Goal: Use online tool/utility: Utilize a website feature to perform a specific function

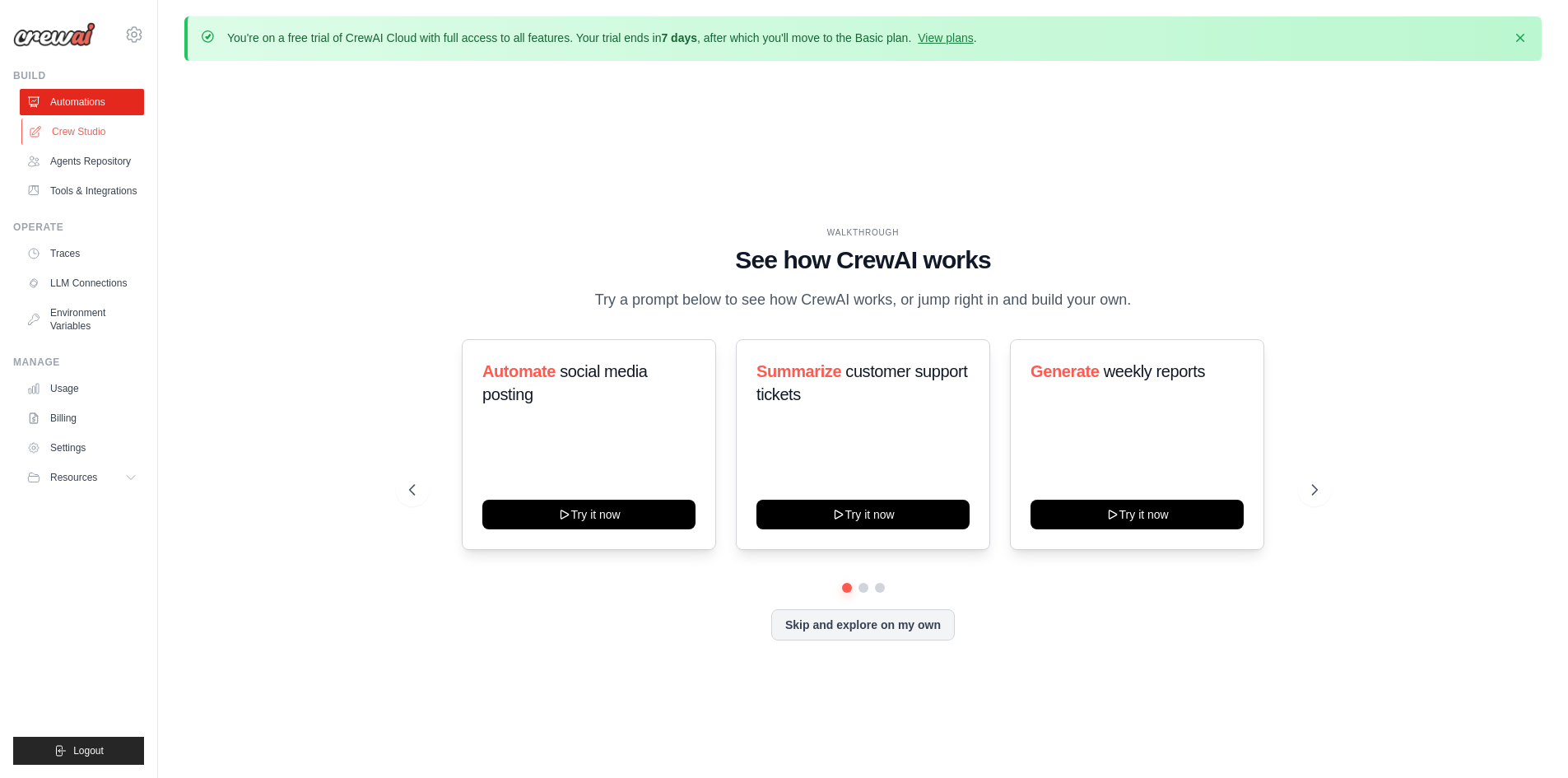
click at [44, 139] on link "Crew Studio" at bounding box center [83, 131] width 124 height 26
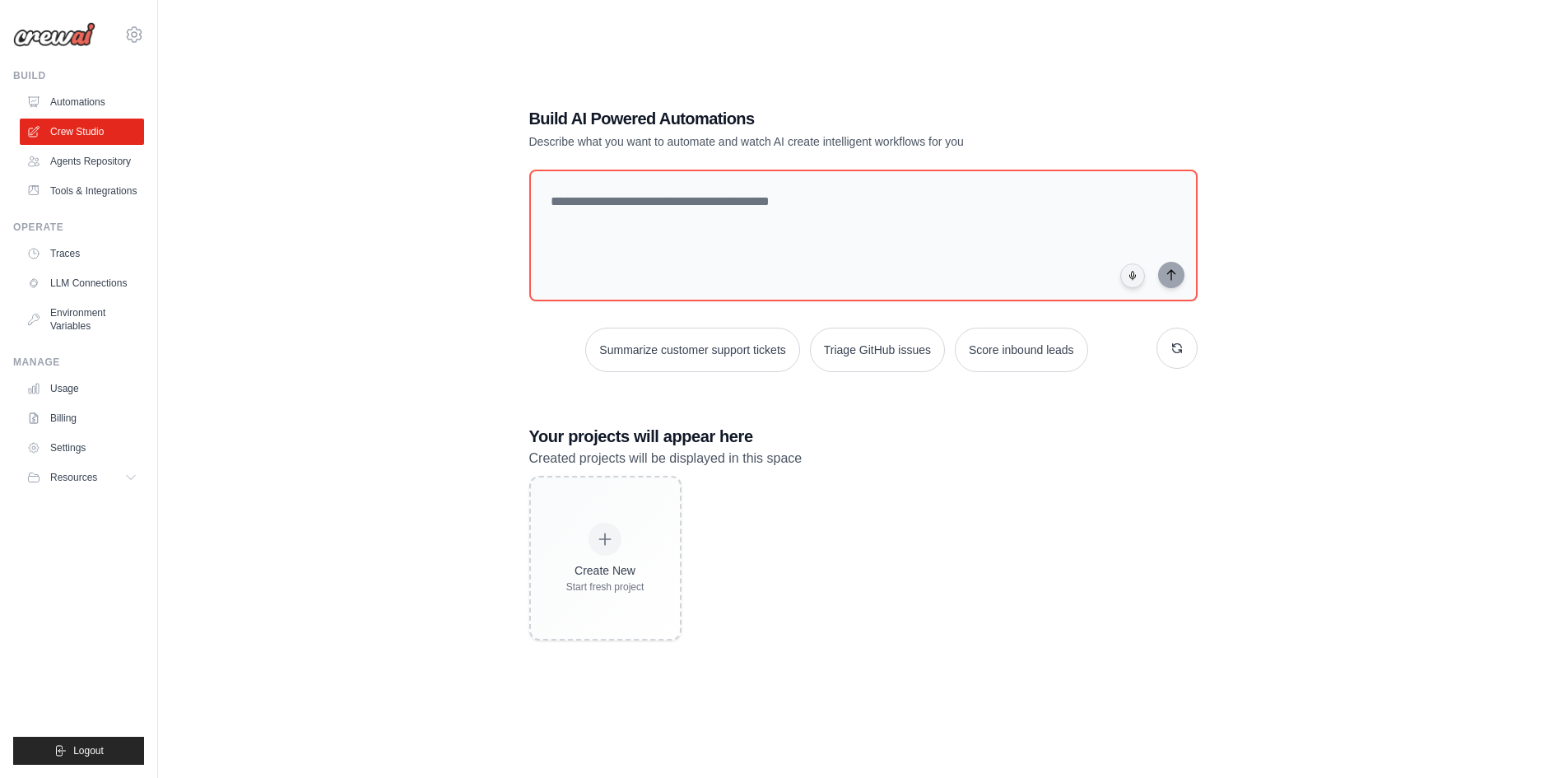
scroll to position [91, 0]
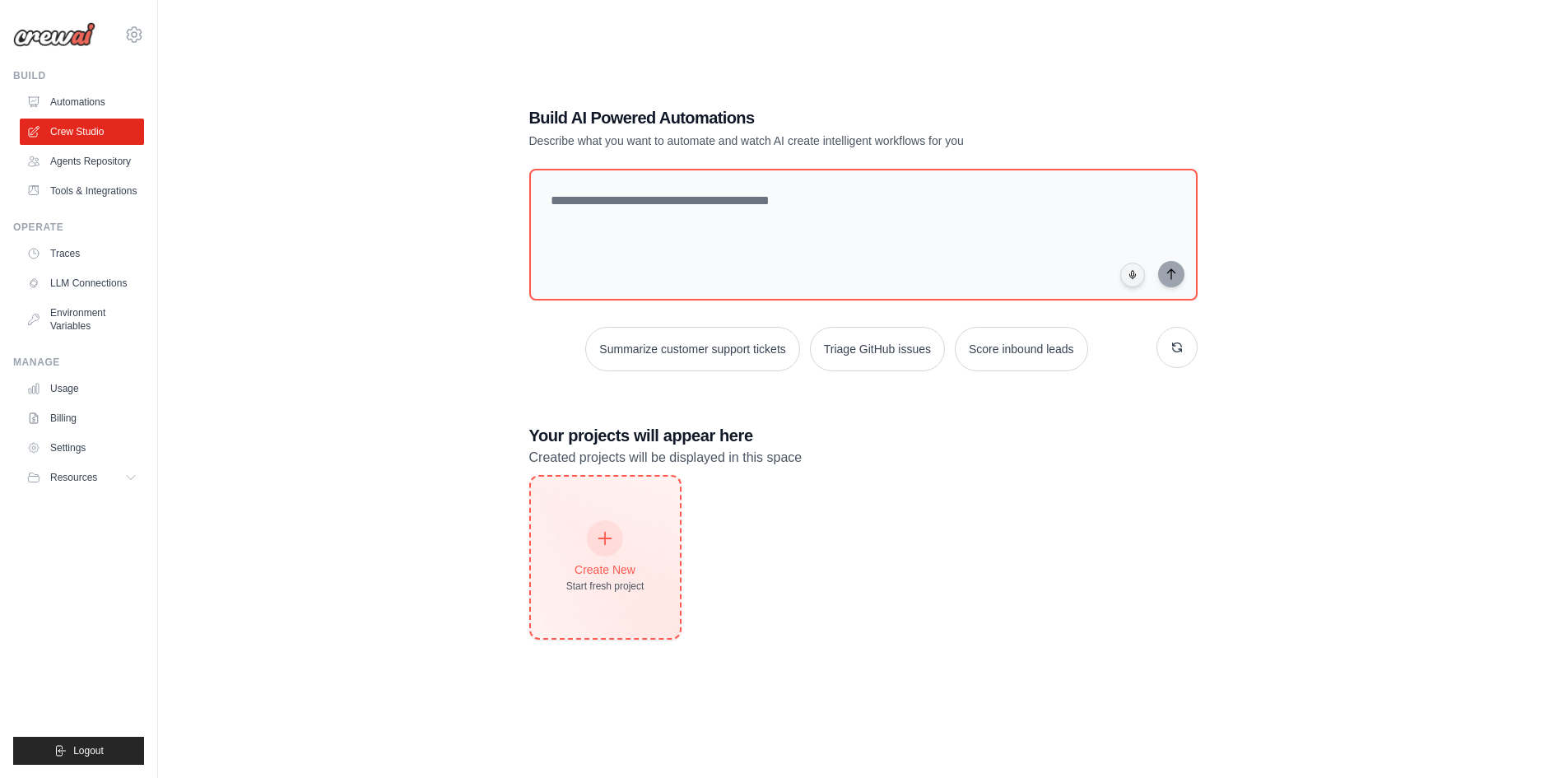
click at [626, 541] on div "Create New Start fresh project" at bounding box center [605, 557] width 78 height 71
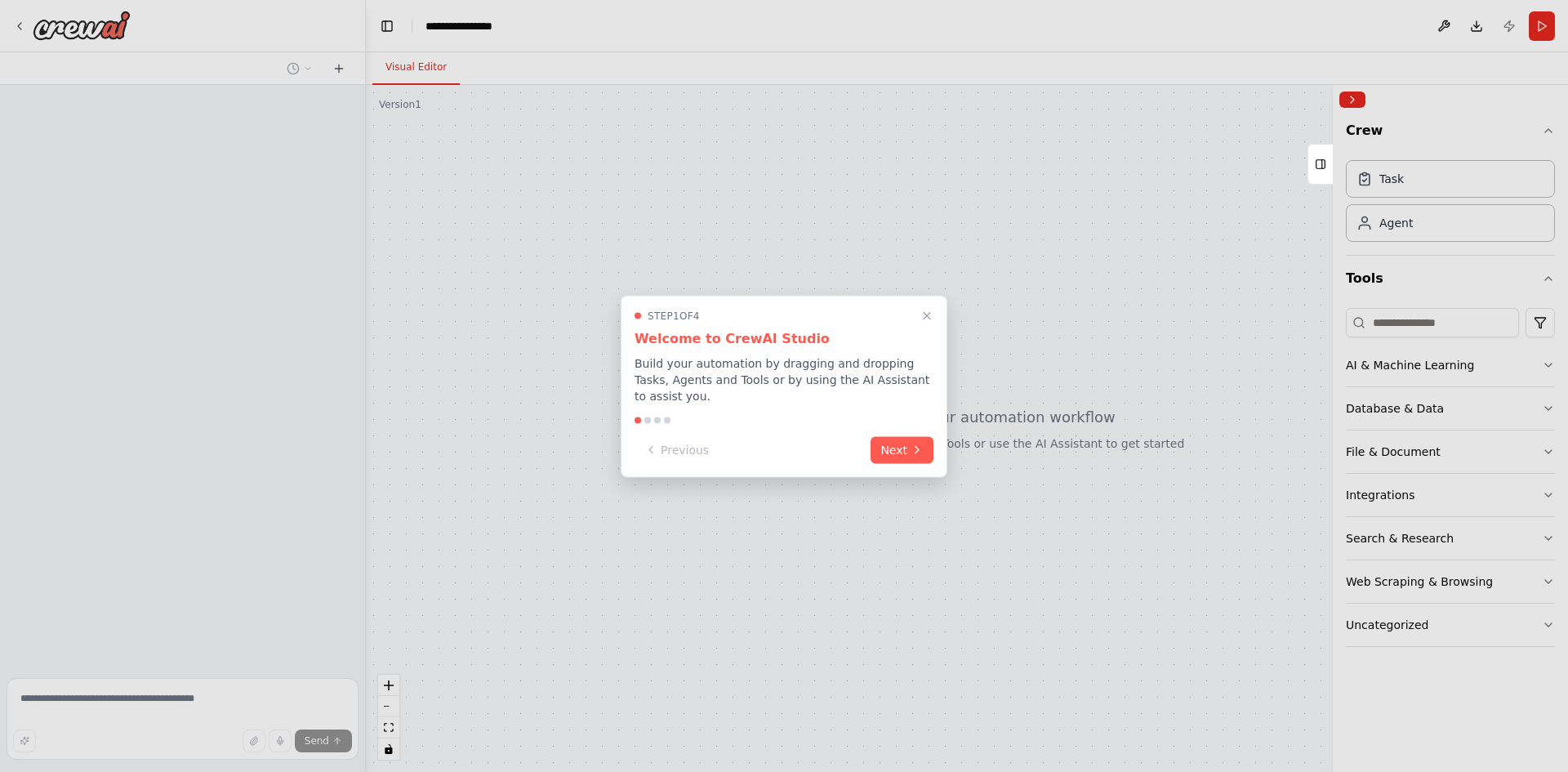
click at [898, 441] on button "Next" at bounding box center [902, 449] width 63 height 27
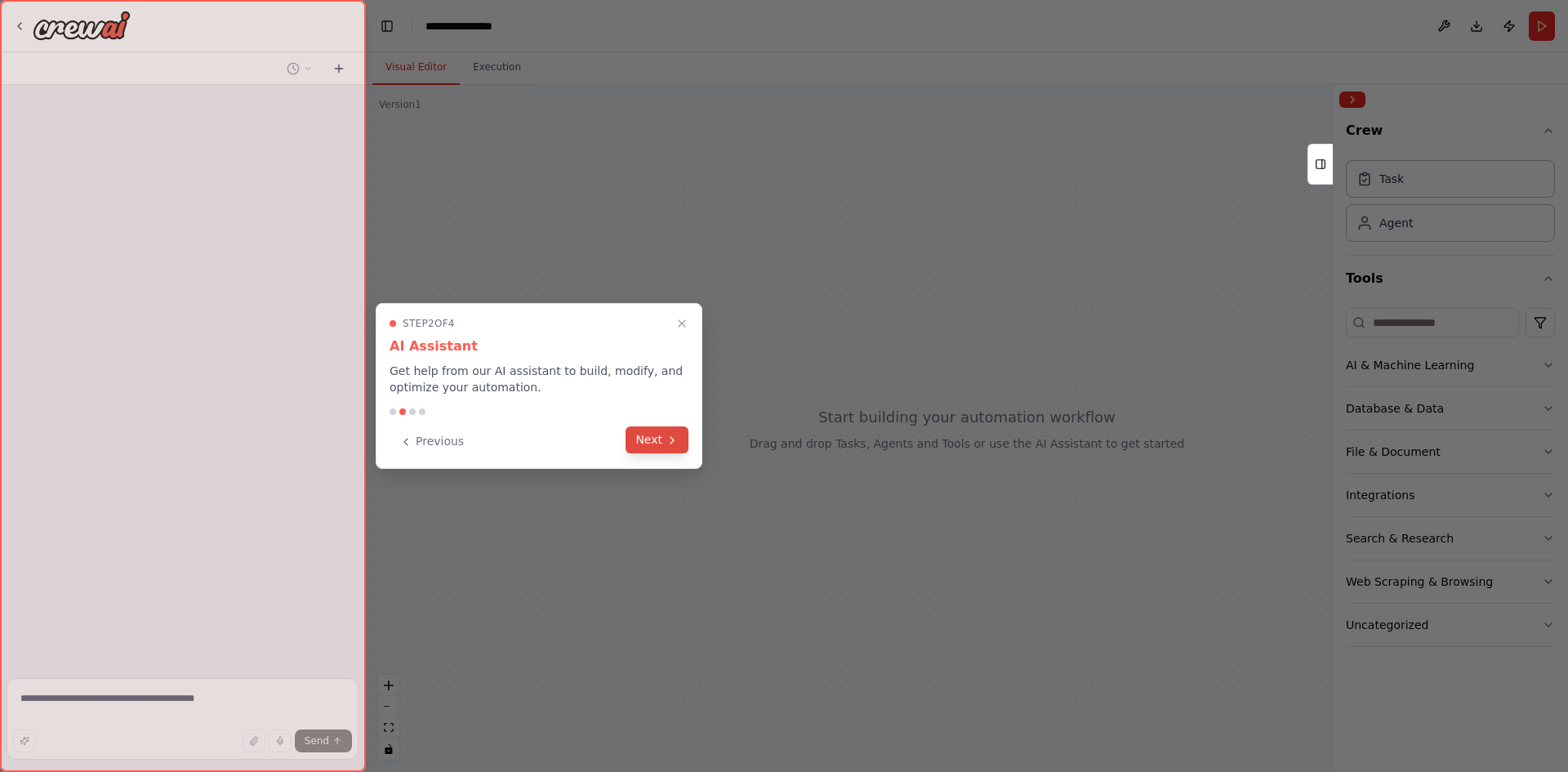
click at [660, 436] on button "Next" at bounding box center [657, 440] width 63 height 27
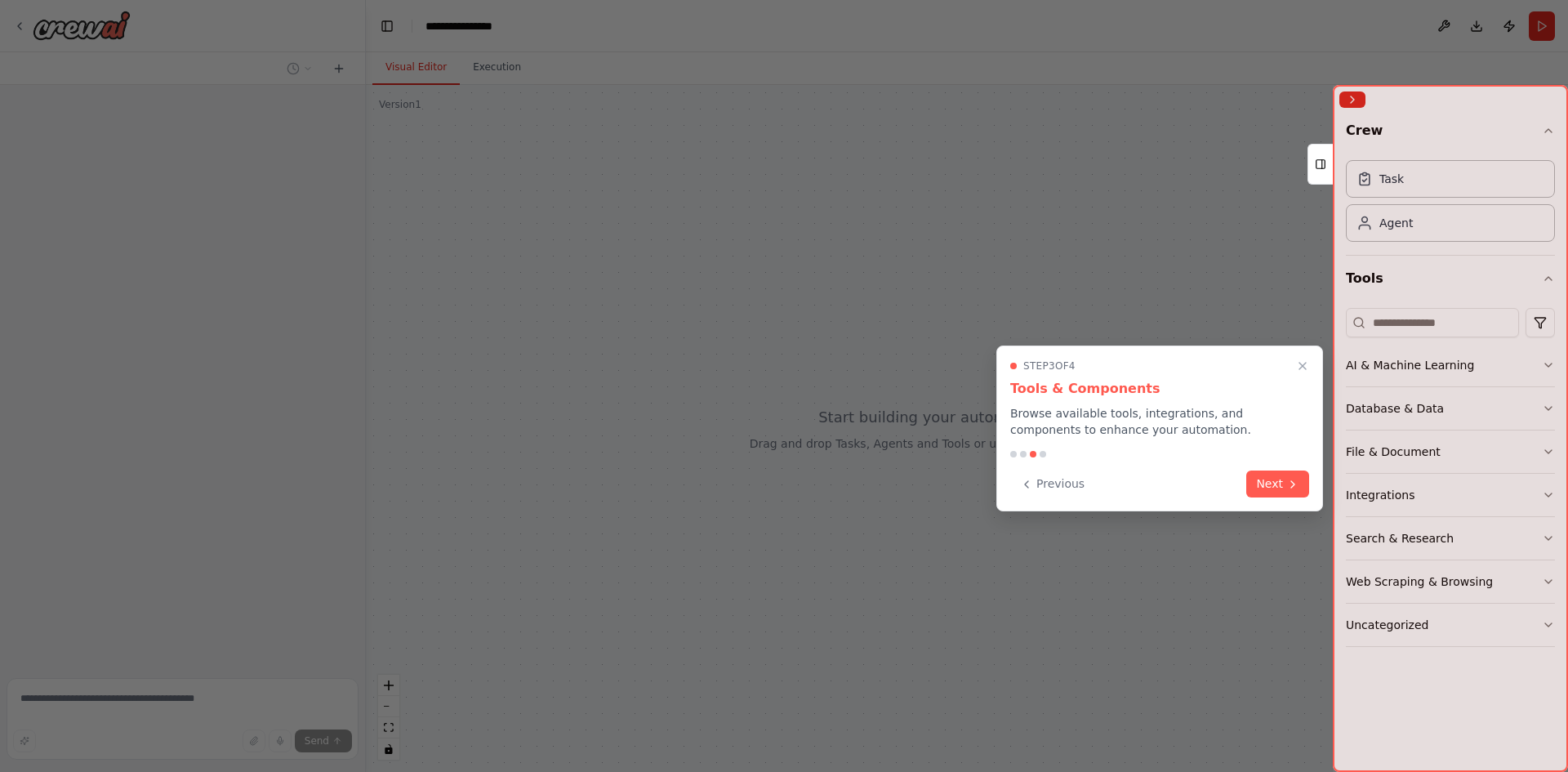
click at [1273, 487] on button "Next" at bounding box center [1278, 484] width 63 height 27
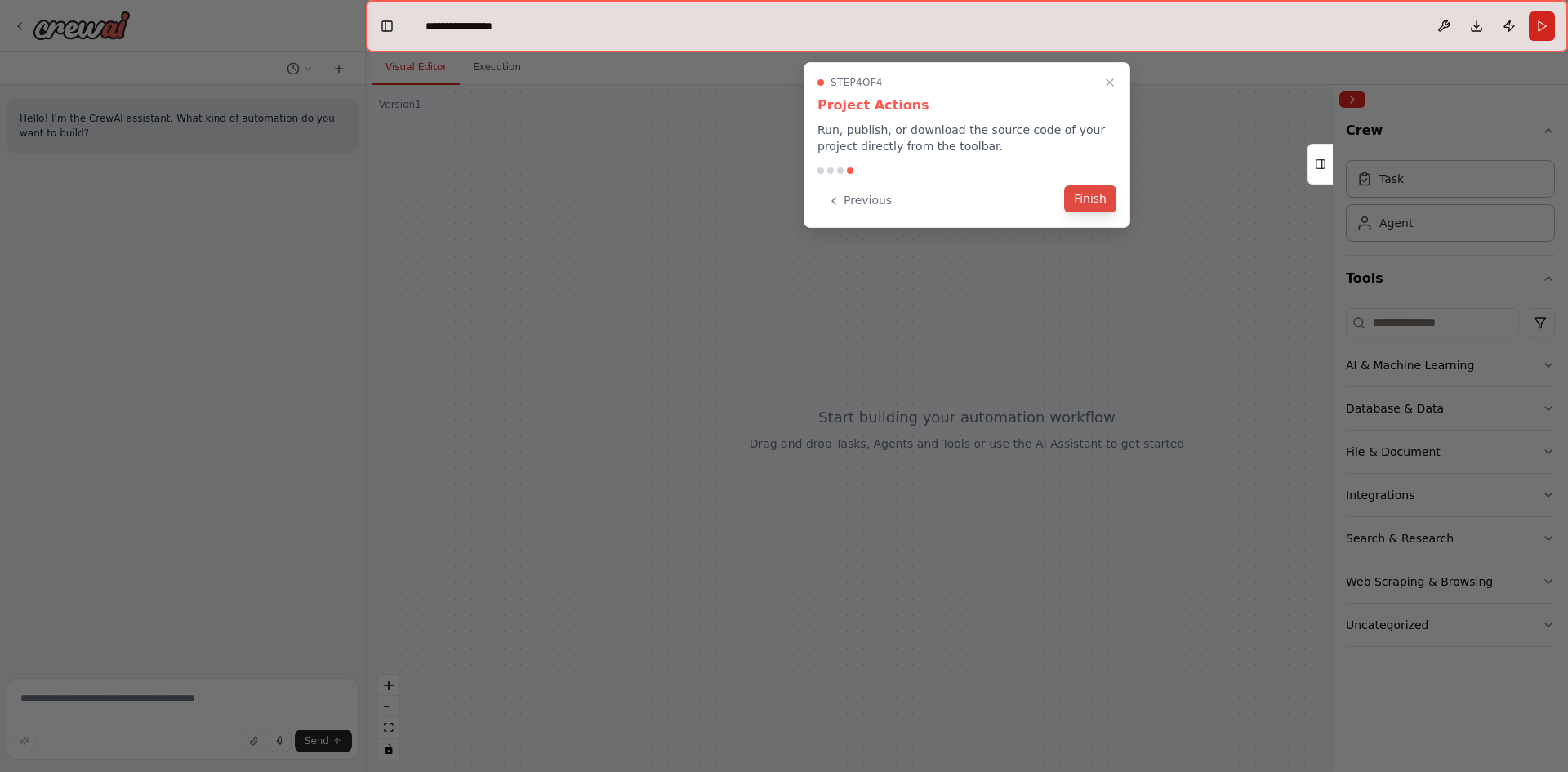
click at [1096, 196] on button "Finish" at bounding box center [1090, 199] width 52 height 27
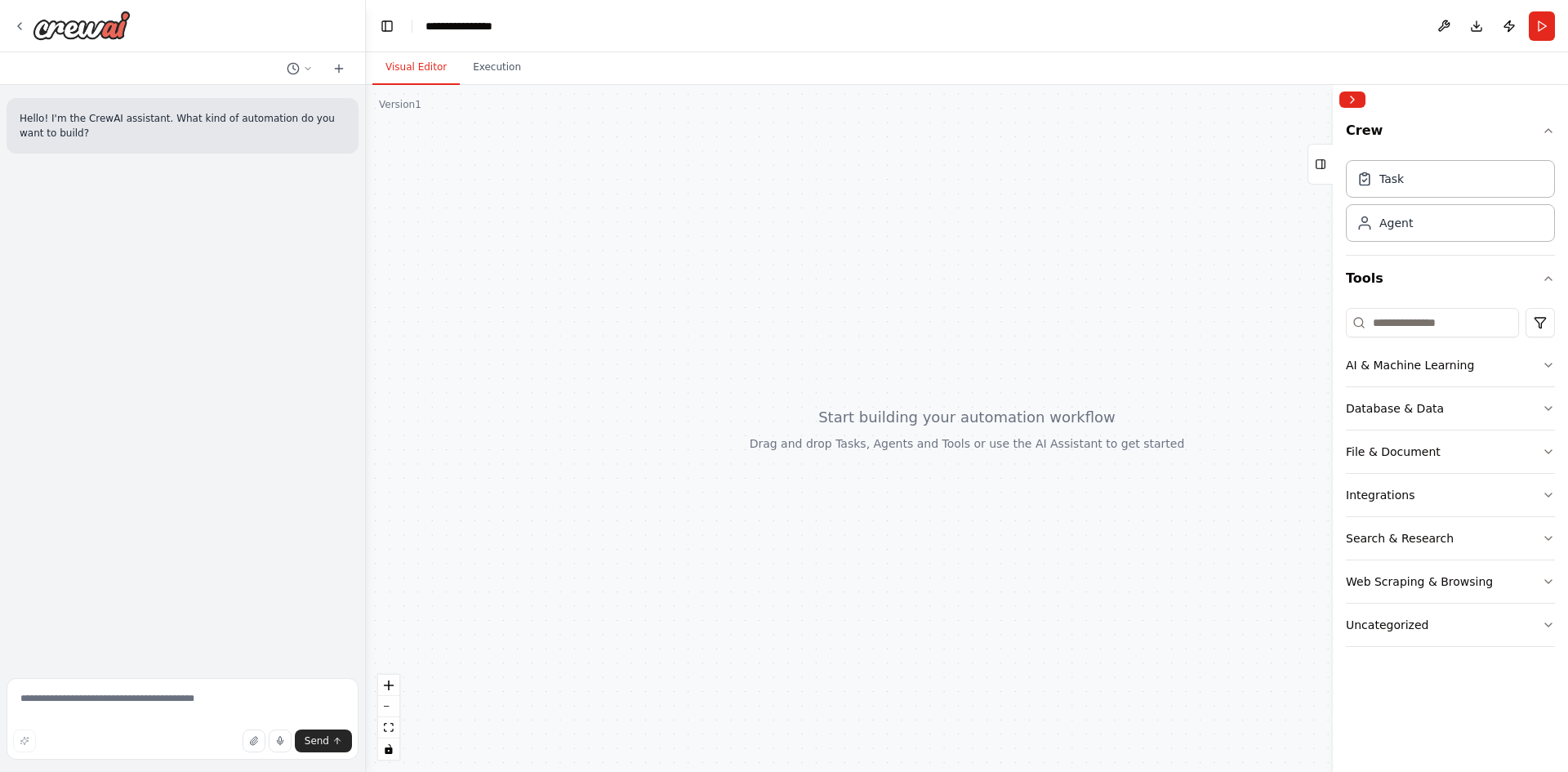
click at [465, 36] on header "**********" at bounding box center [967, 26] width 1202 height 52
click at [469, 26] on div "**********" at bounding box center [466, 26] width 82 height 16
drag, startPoint x: 934, startPoint y: 413, endPoint x: 775, endPoint y: 382, distance: 162.0
click at [775, 386] on div at bounding box center [967, 429] width 1202 height 687
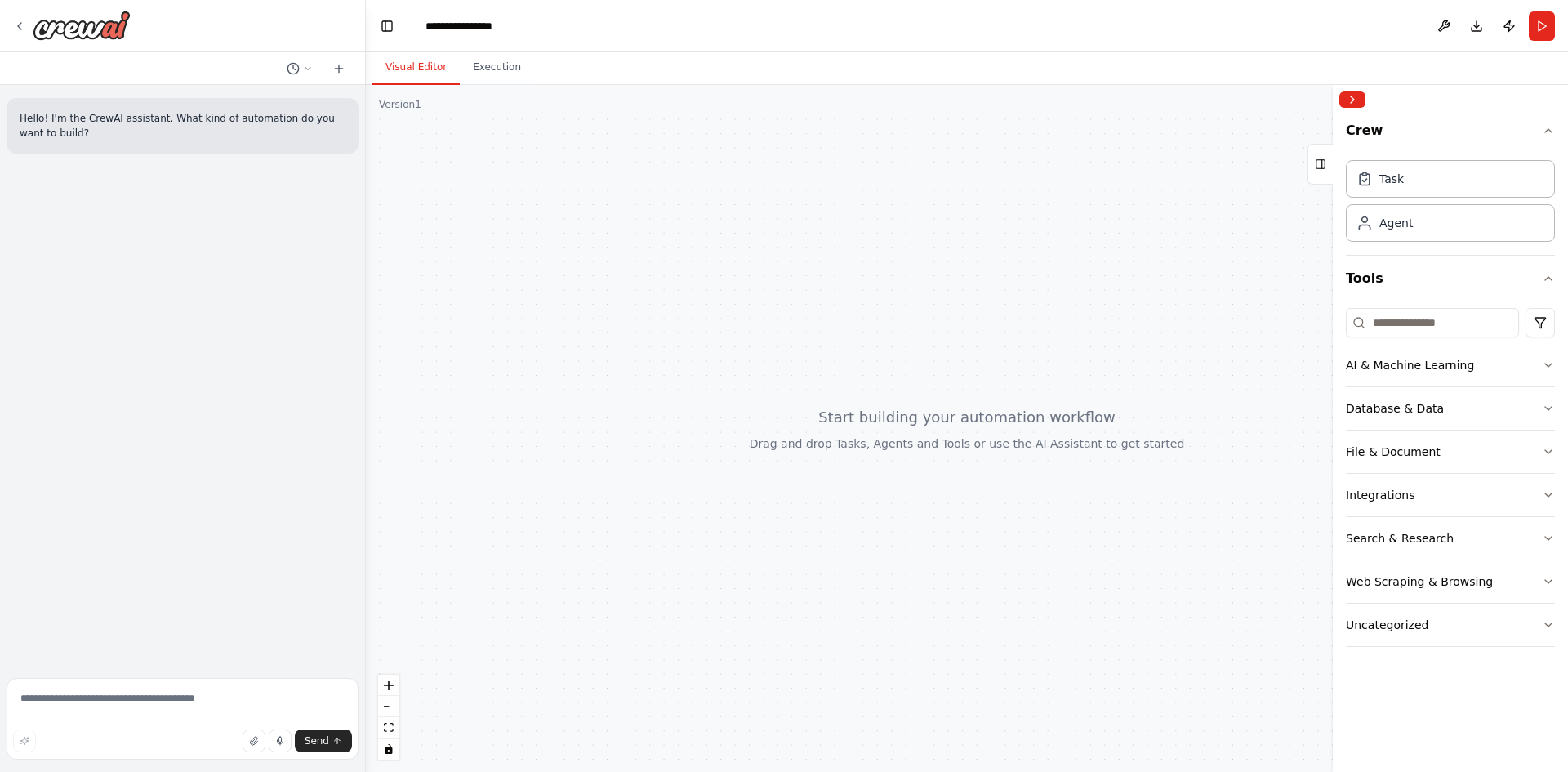
drag, startPoint x: 1024, startPoint y: 247, endPoint x: 1120, endPoint y: 230, distance: 97.5
click at [912, 262] on div at bounding box center [967, 429] width 1202 height 687
click at [1383, 239] on div "Agent" at bounding box center [1450, 222] width 209 height 38
click at [1386, 235] on div "Agent" at bounding box center [1450, 222] width 209 height 38
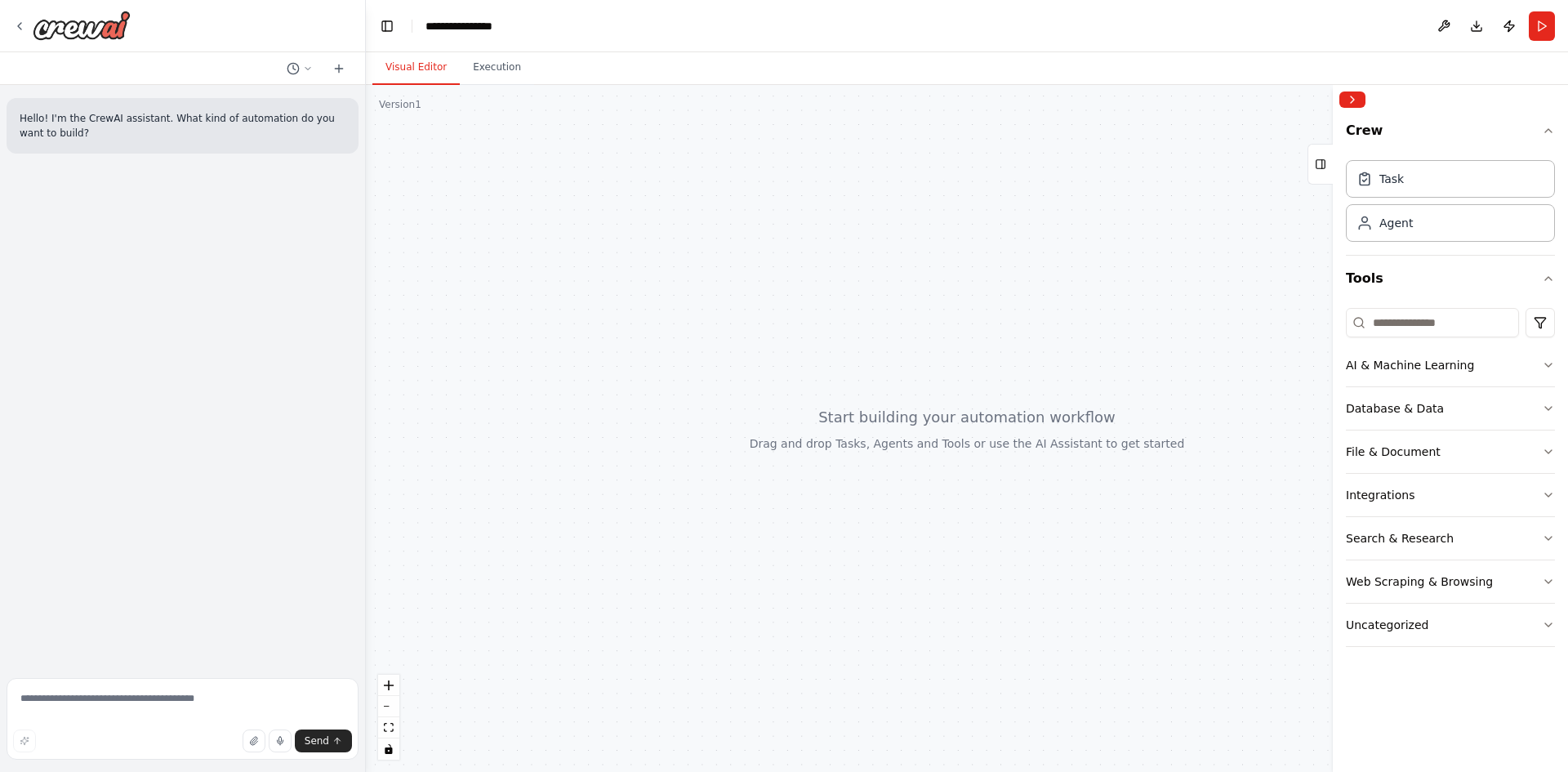
click at [1557, 355] on div "Crew Task Agent Tools AI & Machine Learning Database & Data File & Document Int…" at bounding box center [1451, 443] width 235 height 658
click at [1554, 363] on icon "button" at bounding box center [1548, 365] width 13 height 13
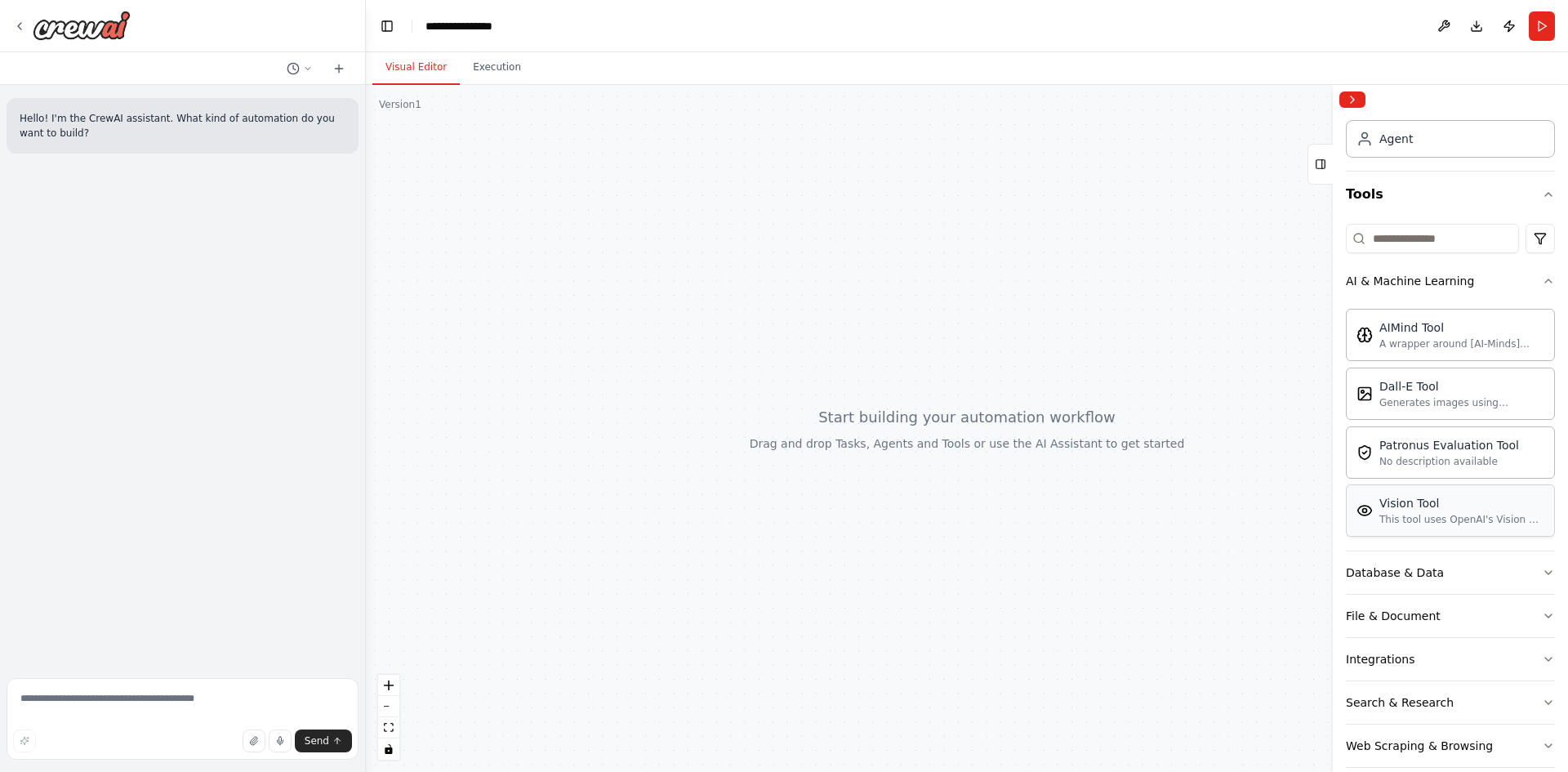
scroll to position [149, 0]
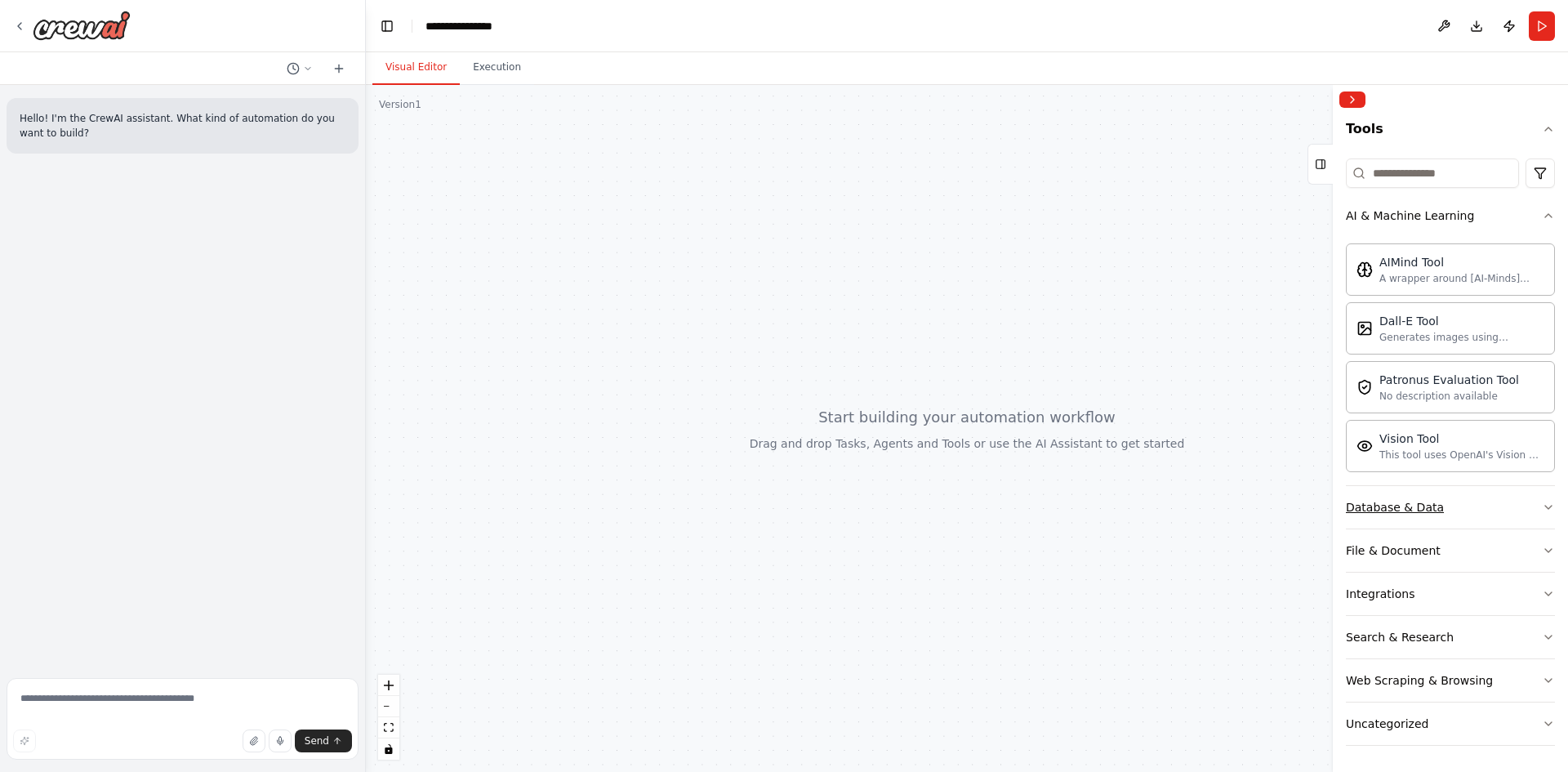
click at [1514, 518] on button "Database & Data" at bounding box center [1450, 507] width 209 height 42
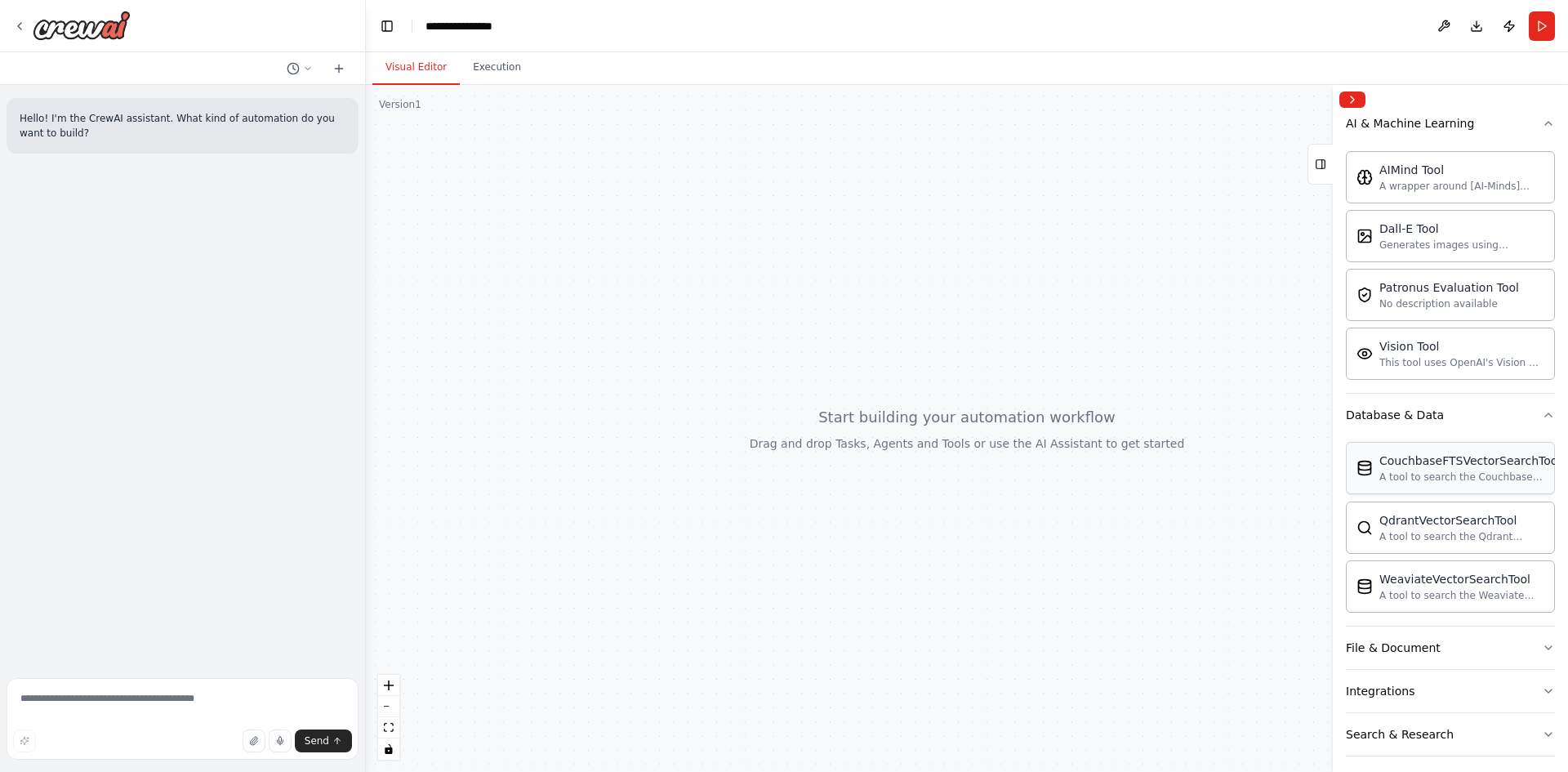
scroll to position [339, 0]
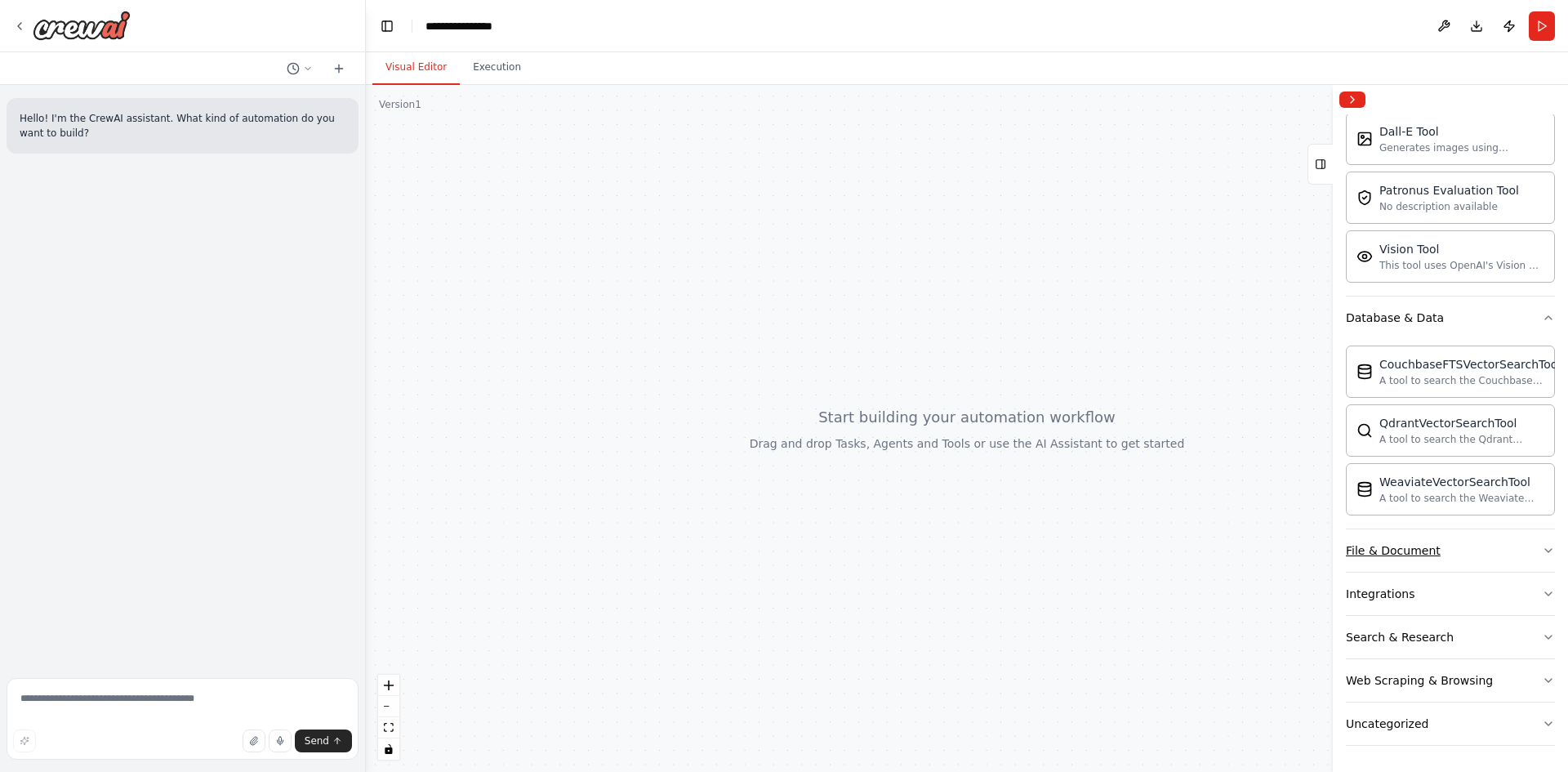
click at [1524, 542] on button "File & Document" at bounding box center [1450, 550] width 209 height 42
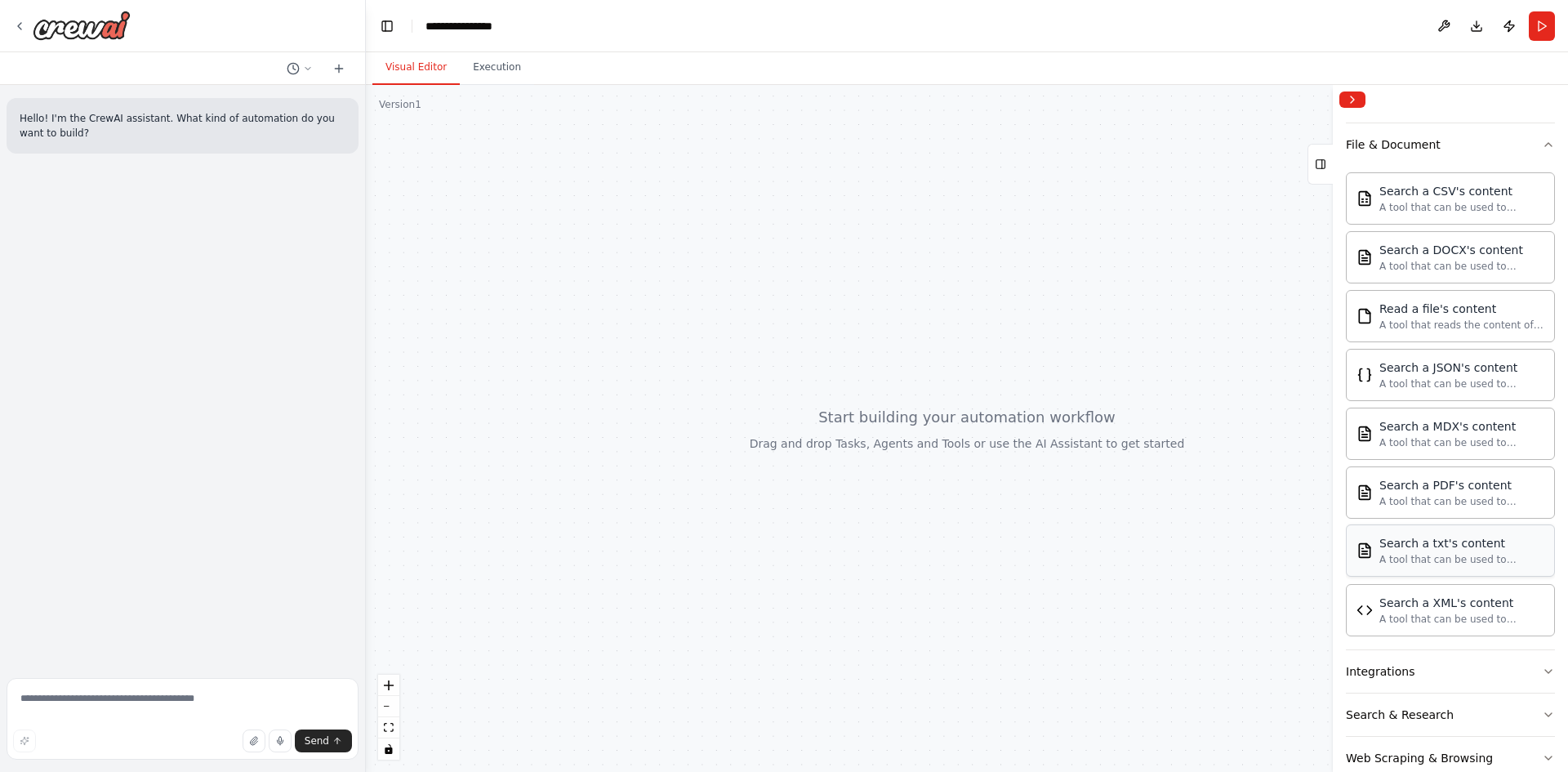
scroll to position [822, 0]
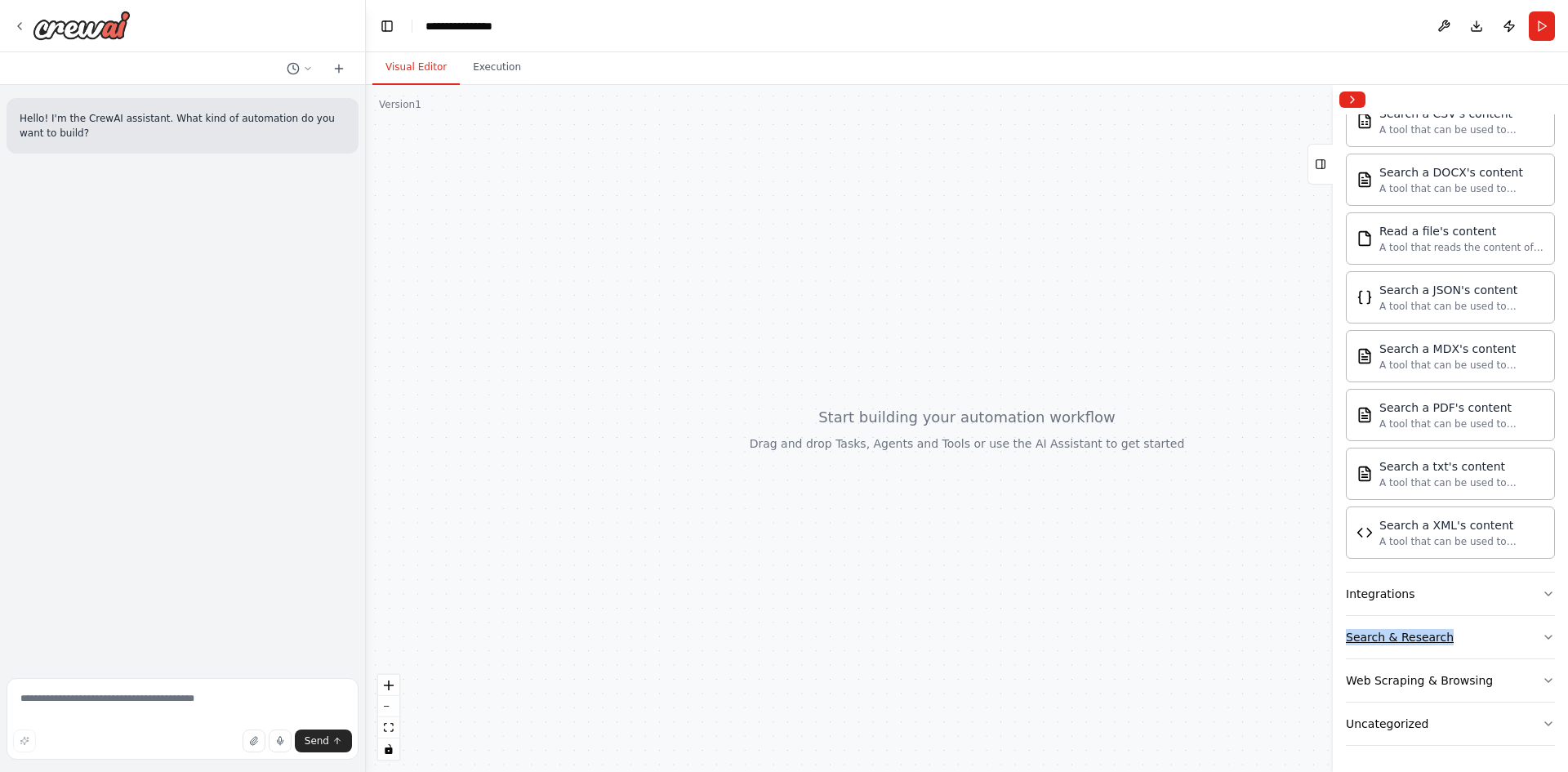
click at [1532, 617] on div "AI & Machine Learning AIMind Tool A wrapper around [AI-Minds](https://mindsdb.c…" at bounding box center [1450, 133] width 209 height 1225
click at [1529, 589] on button "Integrations" at bounding box center [1450, 593] width 209 height 42
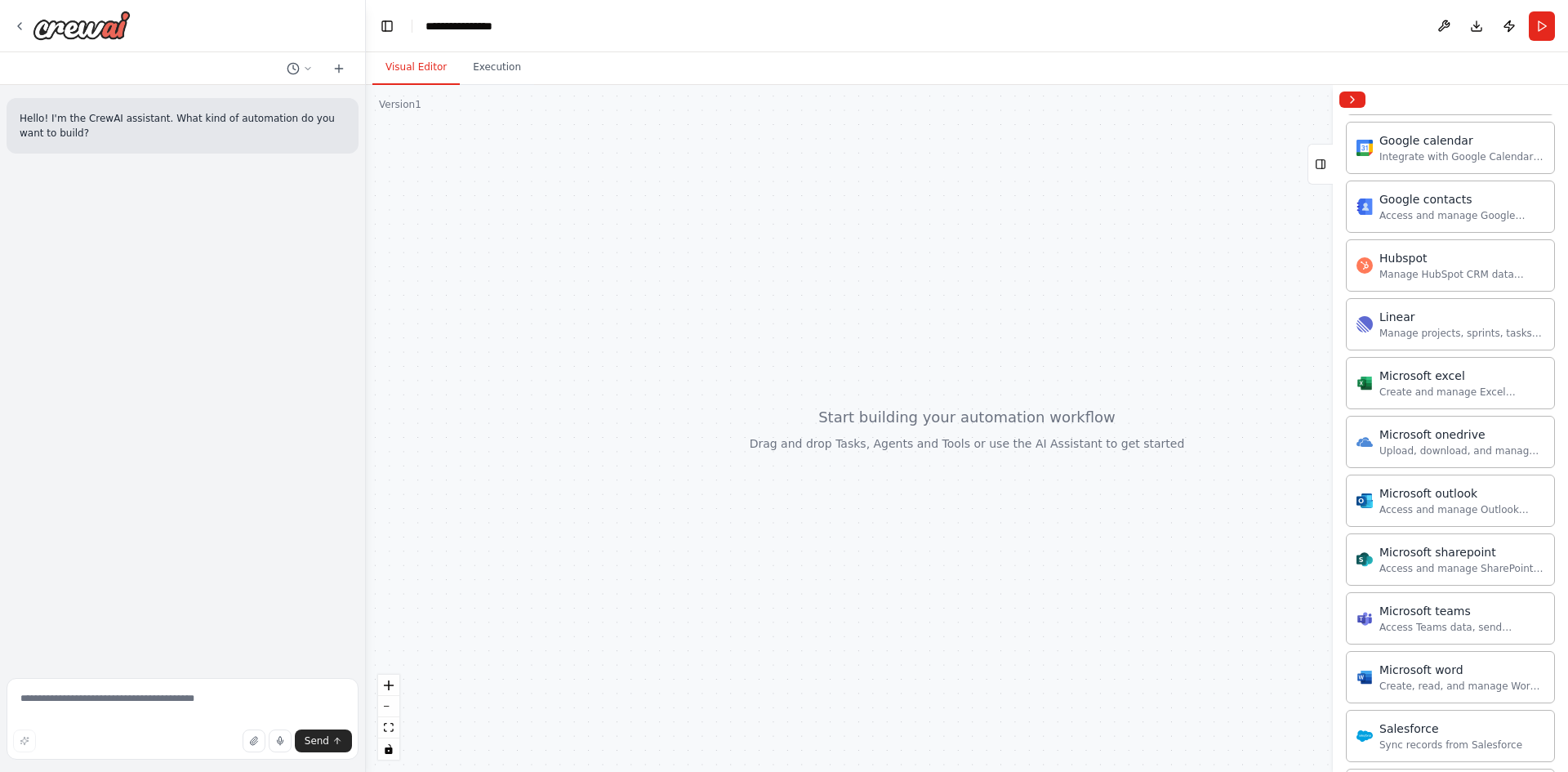
scroll to position [1836, 0]
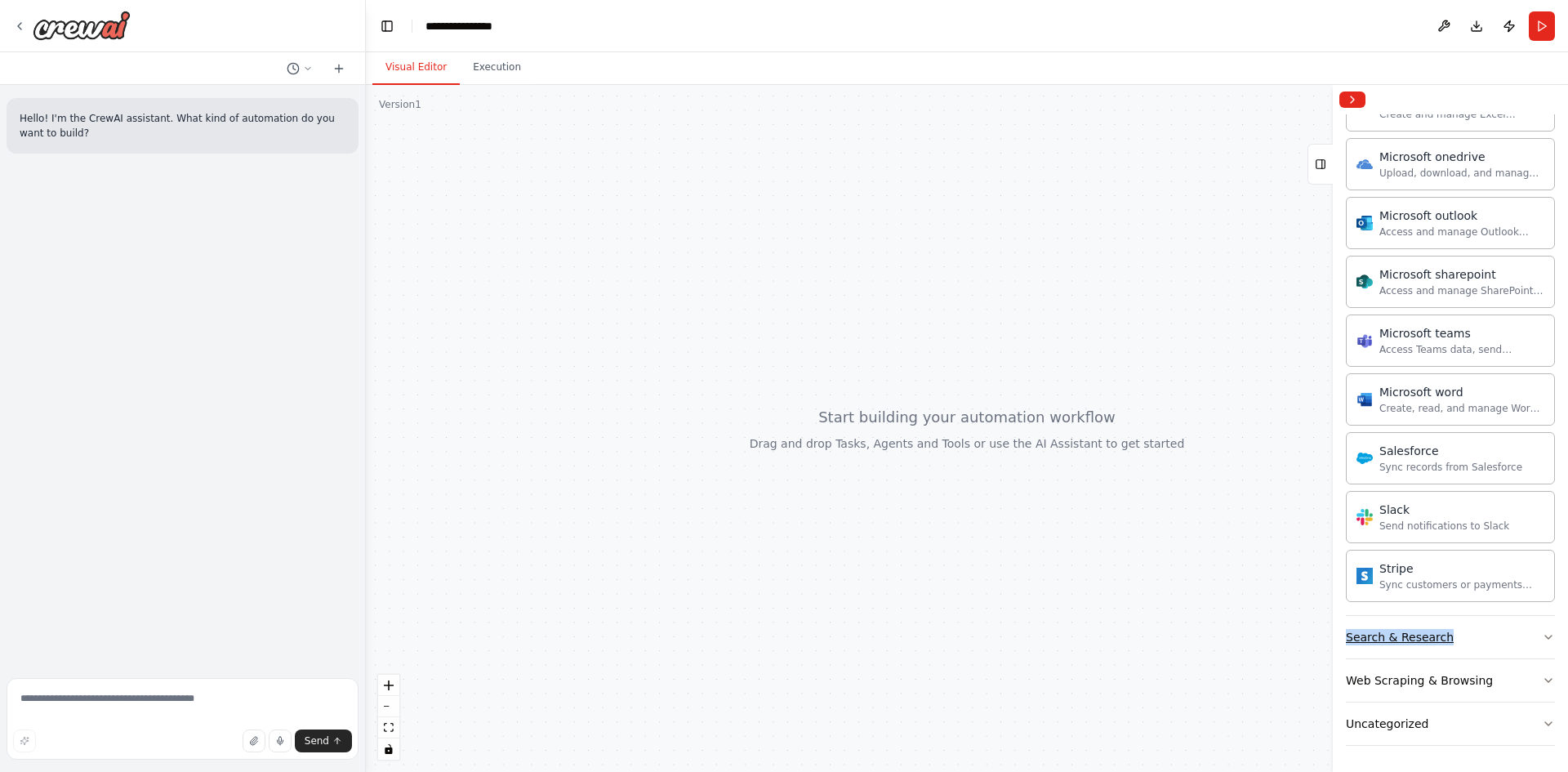
click at [1542, 636] on icon "button" at bounding box center [1548, 637] width 13 height 13
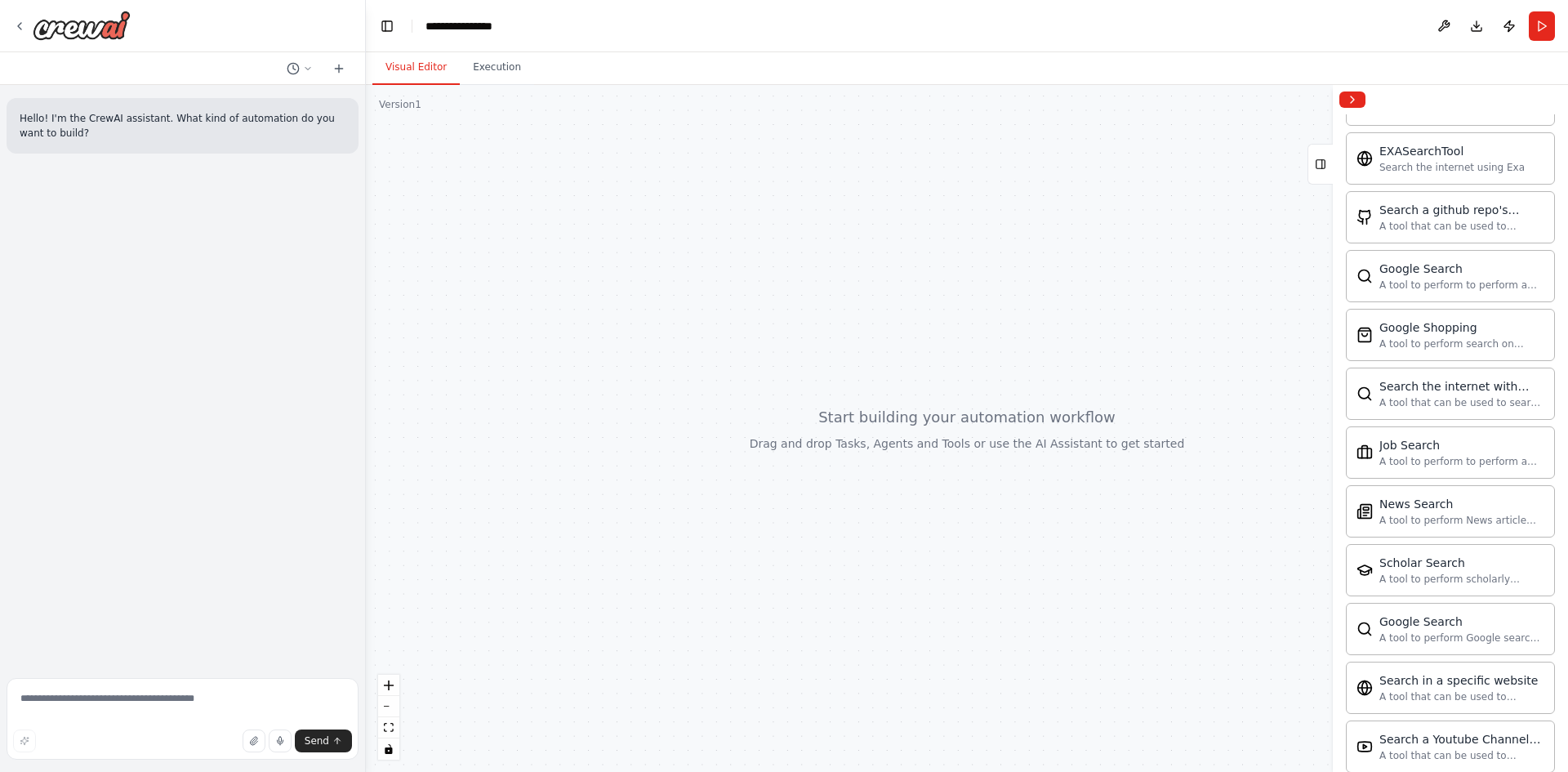
scroll to position [2672, 0]
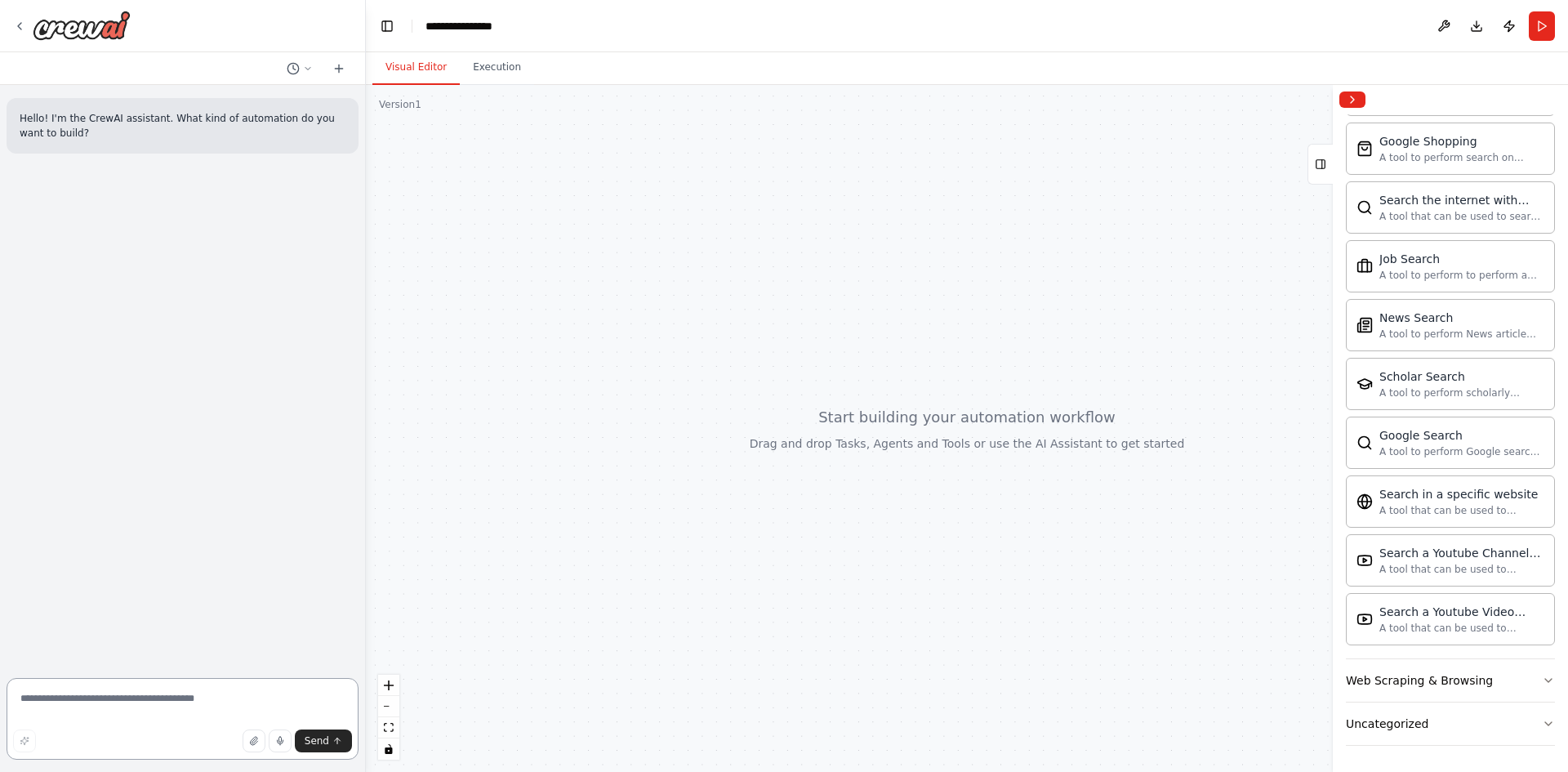
click at [103, 696] on textarea at bounding box center [182, 718] width 352 height 82
type textarea "**********"
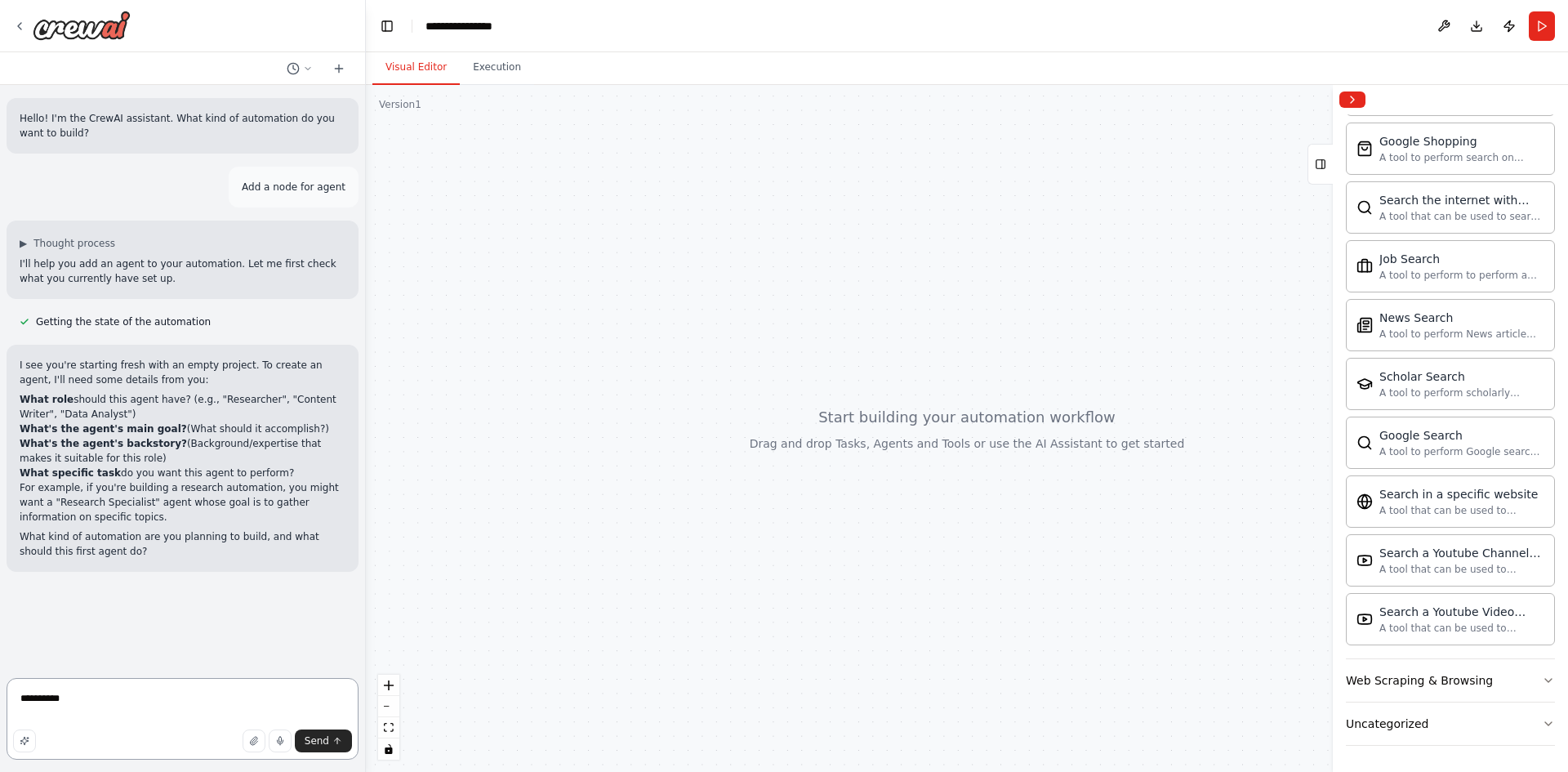
type textarea "**********"
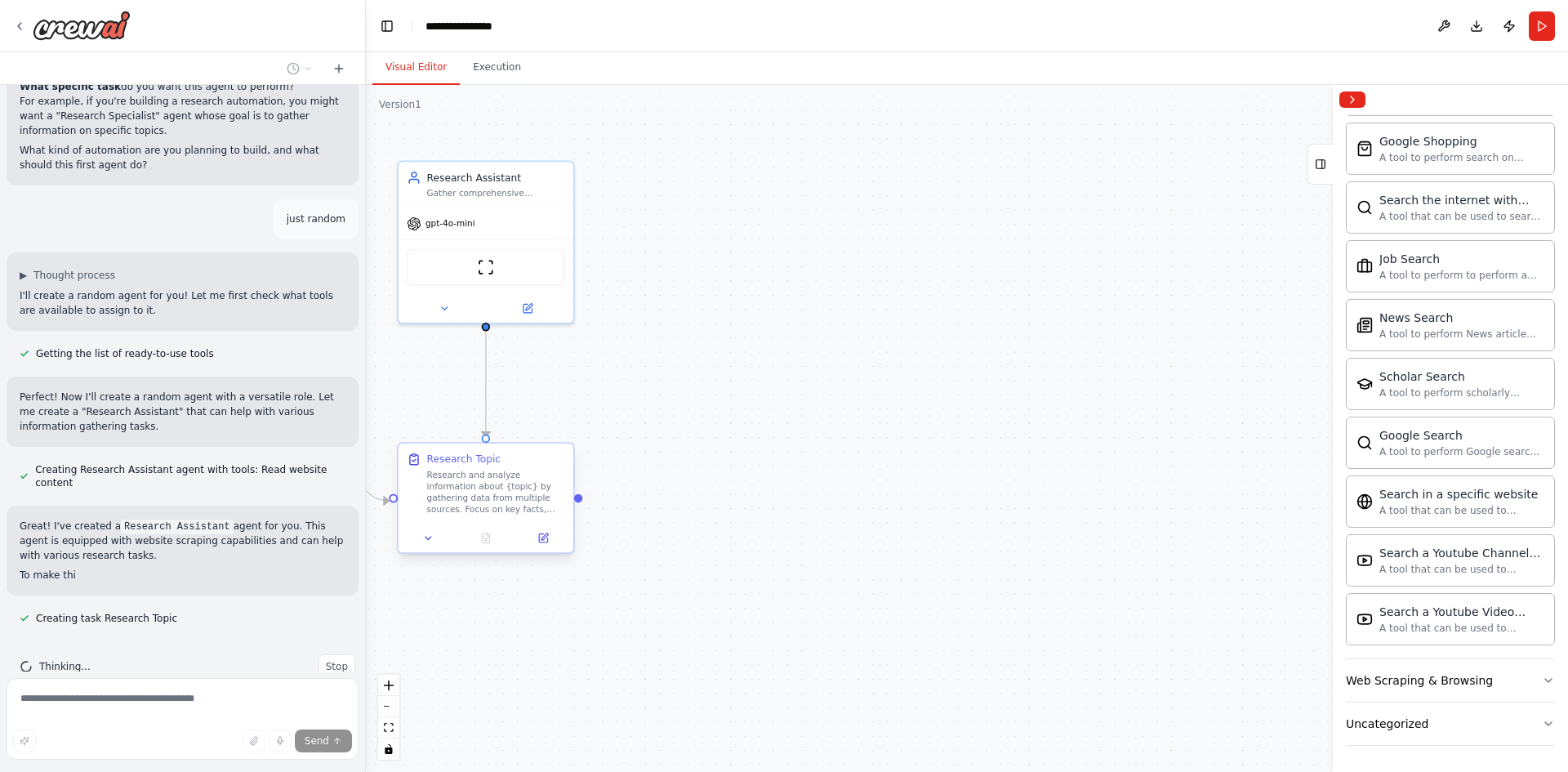
scroll to position [406, 0]
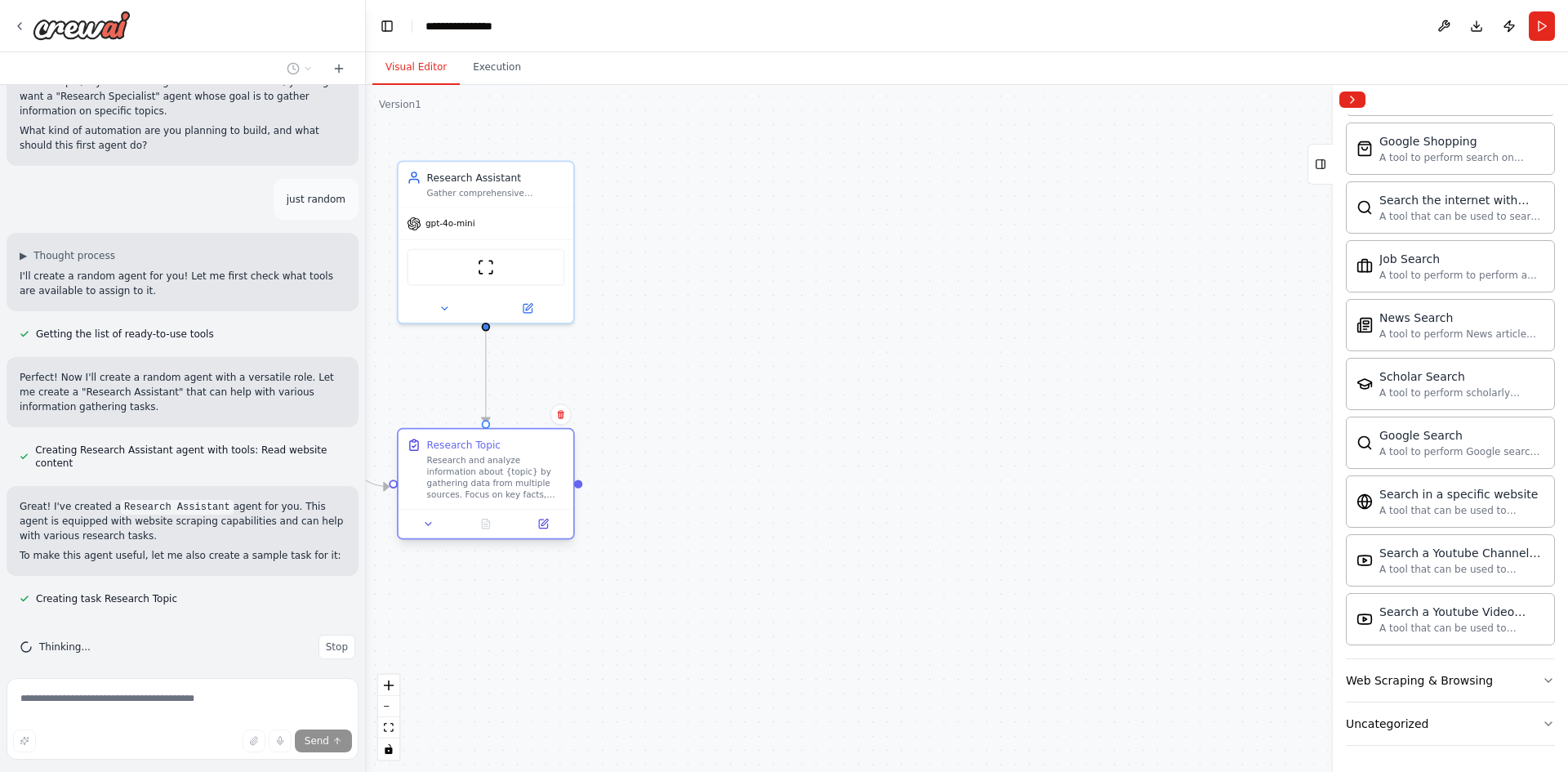
drag, startPoint x: 472, startPoint y: 496, endPoint x: 469, endPoint y: 482, distance: 14.3
click at [469, 482] on div "Research and analyze information about {topic} by gathering data from multiple …" at bounding box center [496, 477] width 138 height 46
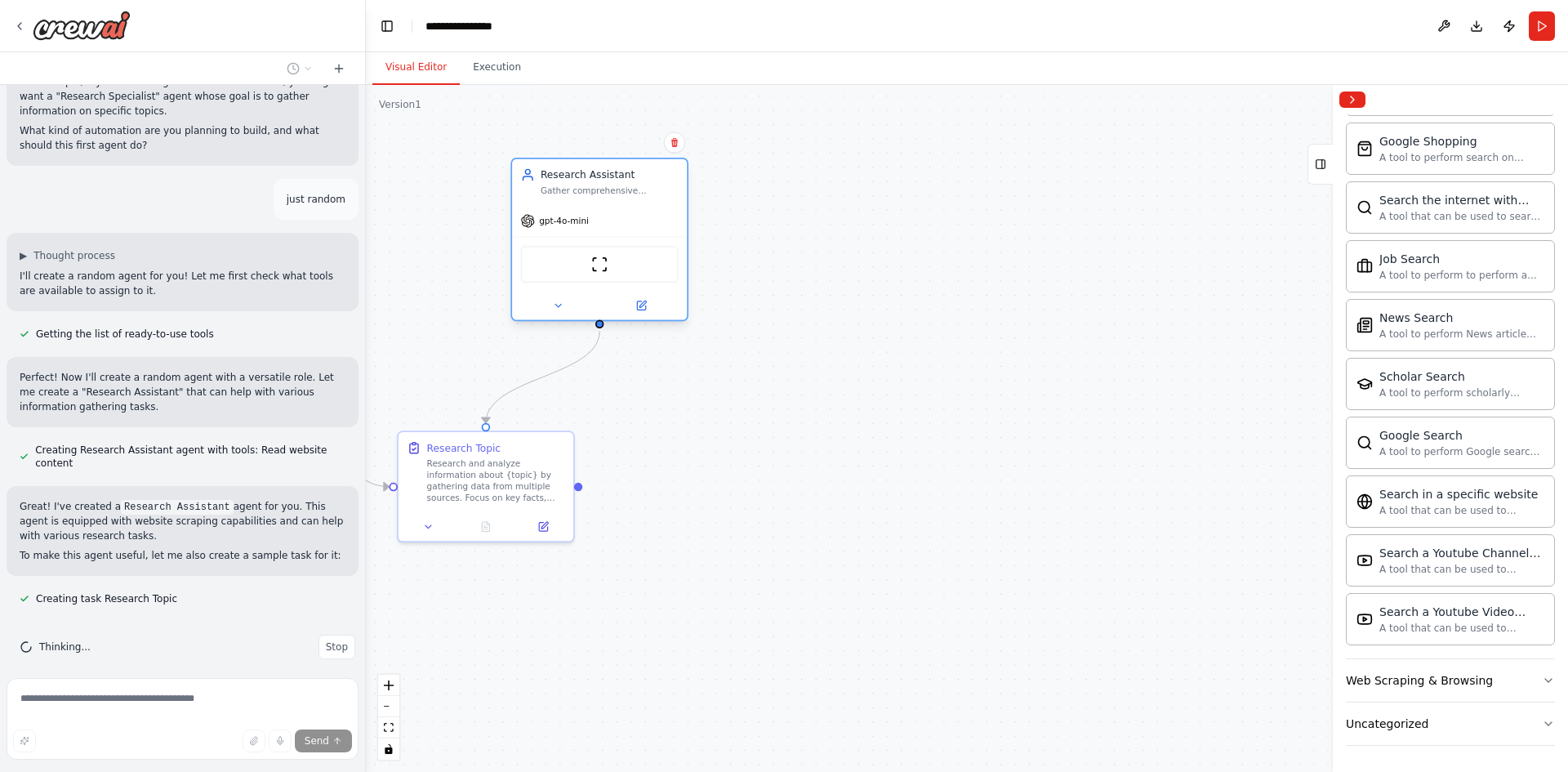
drag, startPoint x: 472, startPoint y: 192, endPoint x: 584, endPoint y: 191, distance: 112.0
click at [585, 191] on div "Gather comprehensive information on any given topic by analyzing various source…" at bounding box center [610, 190] width 138 height 12
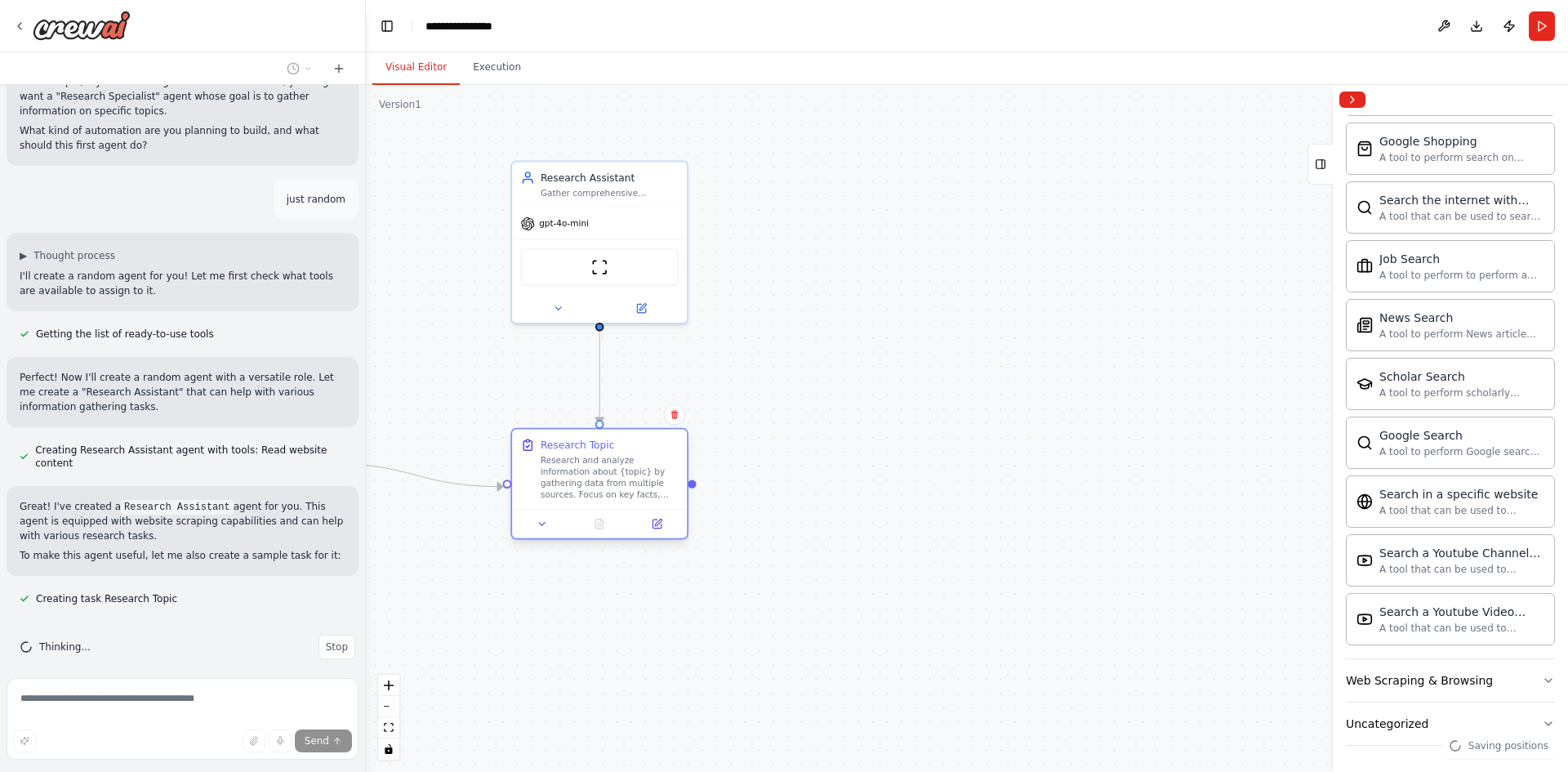
scroll to position [445, 0]
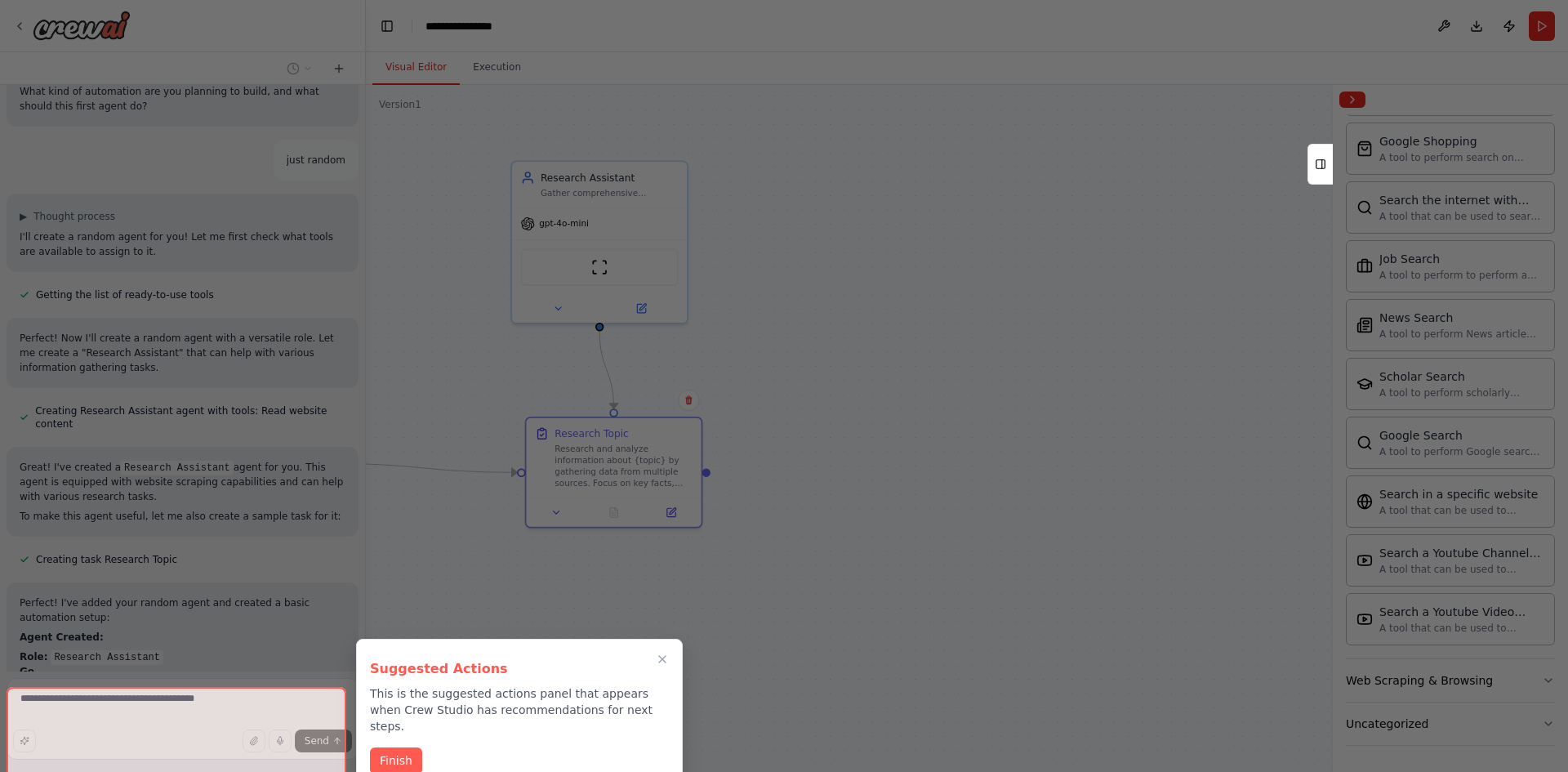
drag, startPoint x: 542, startPoint y: 501, endPoint x: 598, endPoint y: 497, distance: 56.1
click at [598, 497] on div "Hello! I'm the CrewAI assistant. What kind of automation do you want to build? …" at bounding box center [784, 386] width 1568 height 772
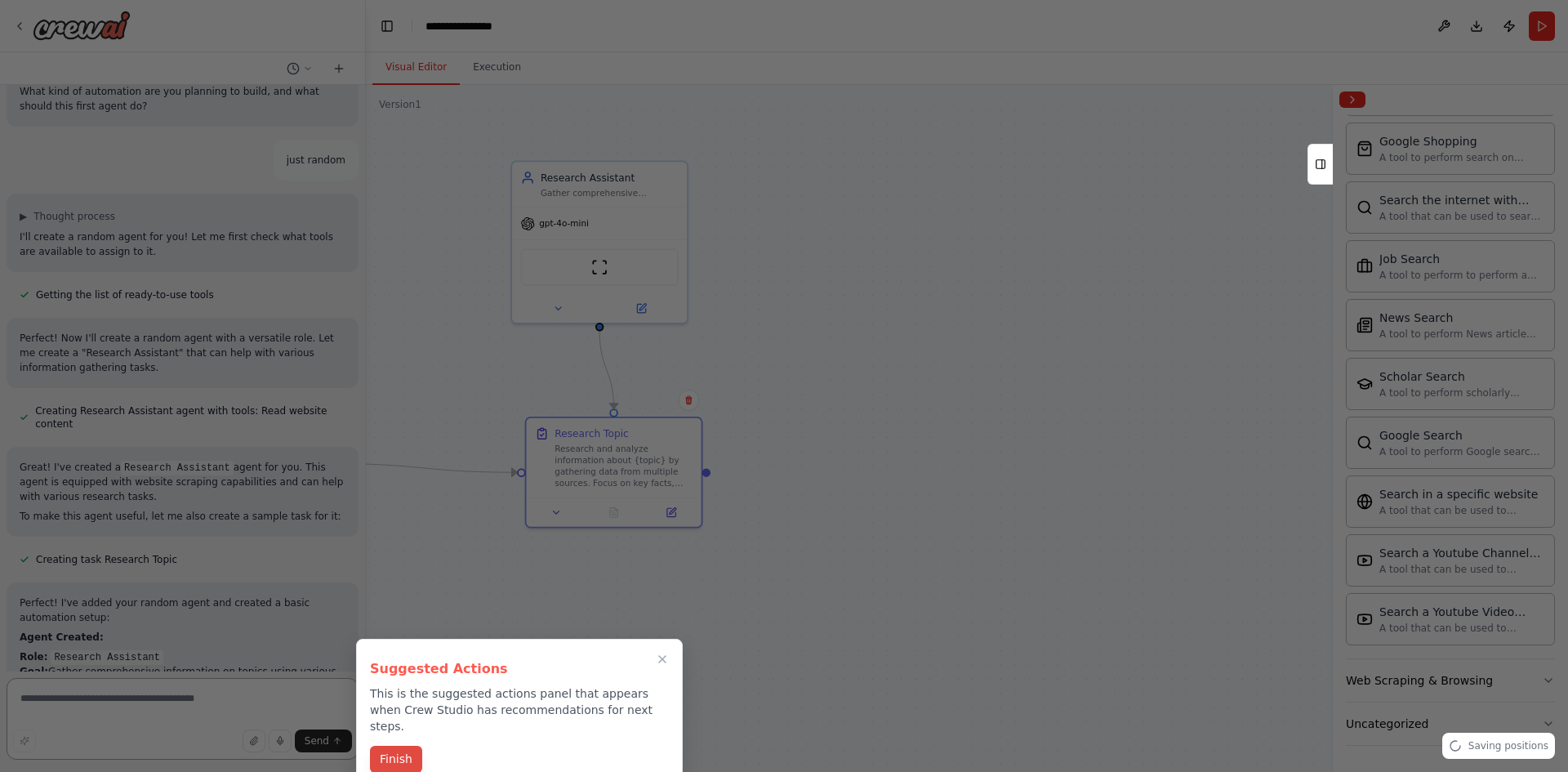
click at [410, 746] on button "Finish" at bounding box center [396, 759] width 52 height 27
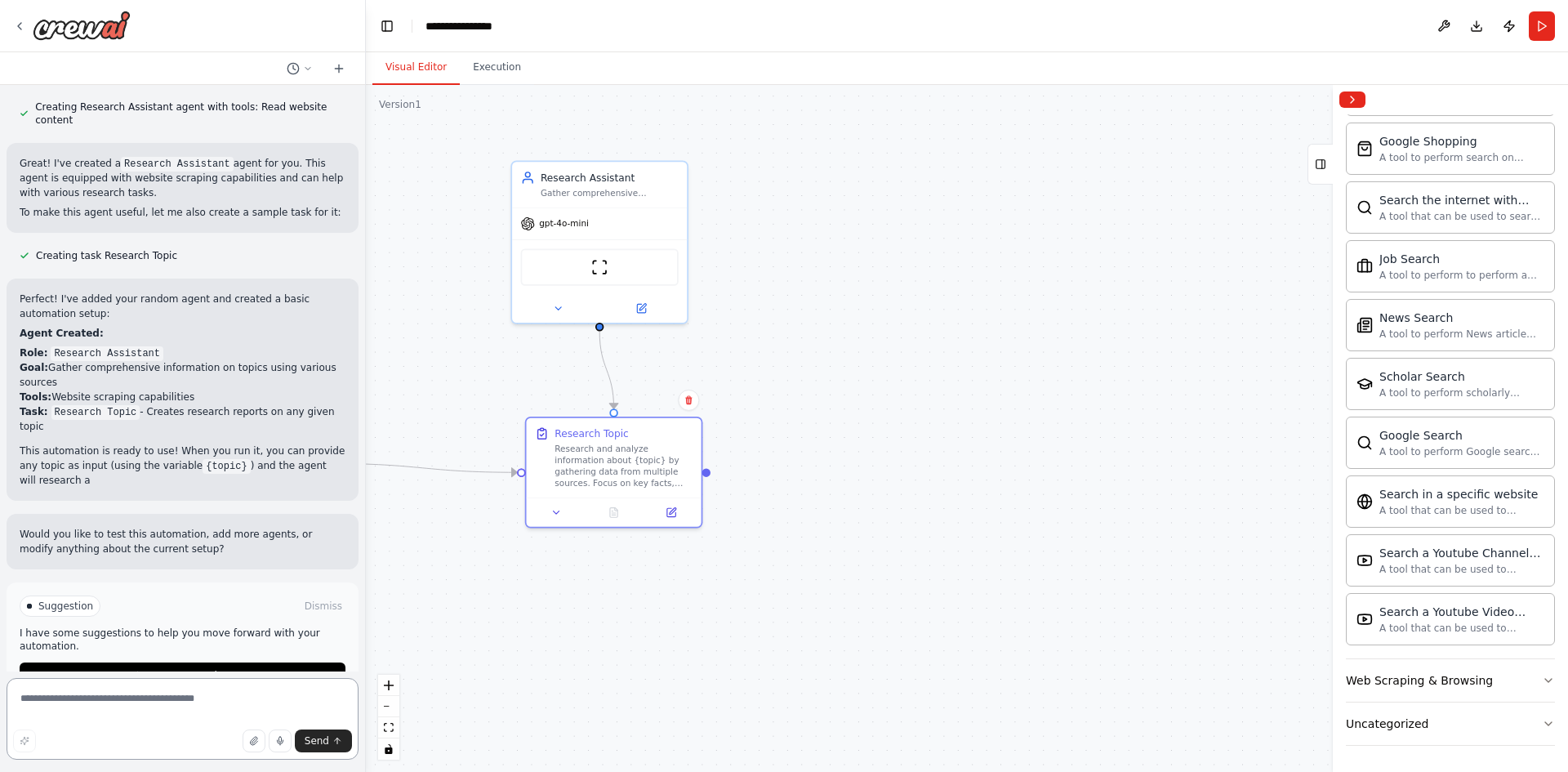
scroll to position [764, 0]
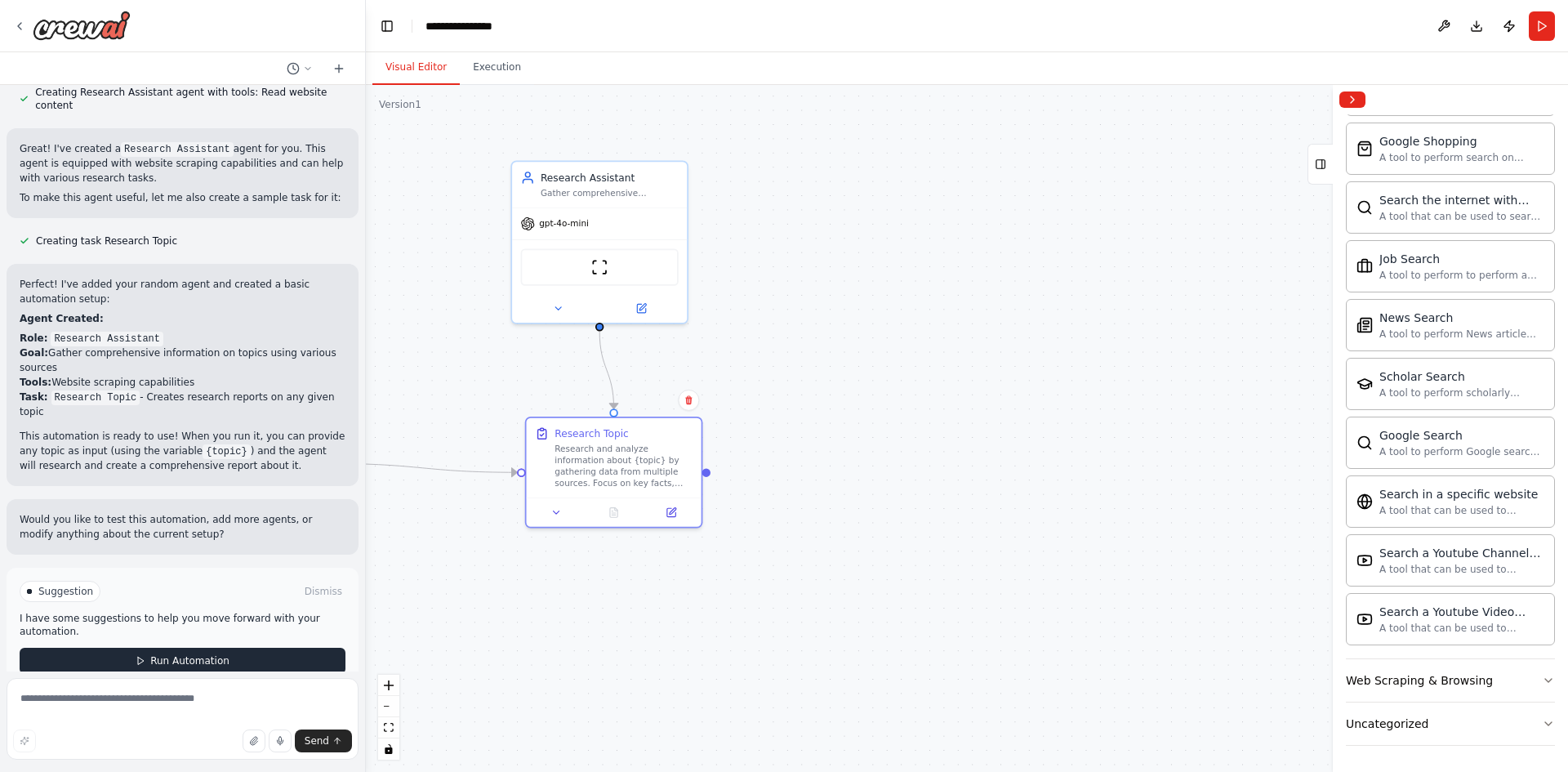
click at [221, 648] on button "Run Automation" at bounding box center [182, 661] width 326 height 26
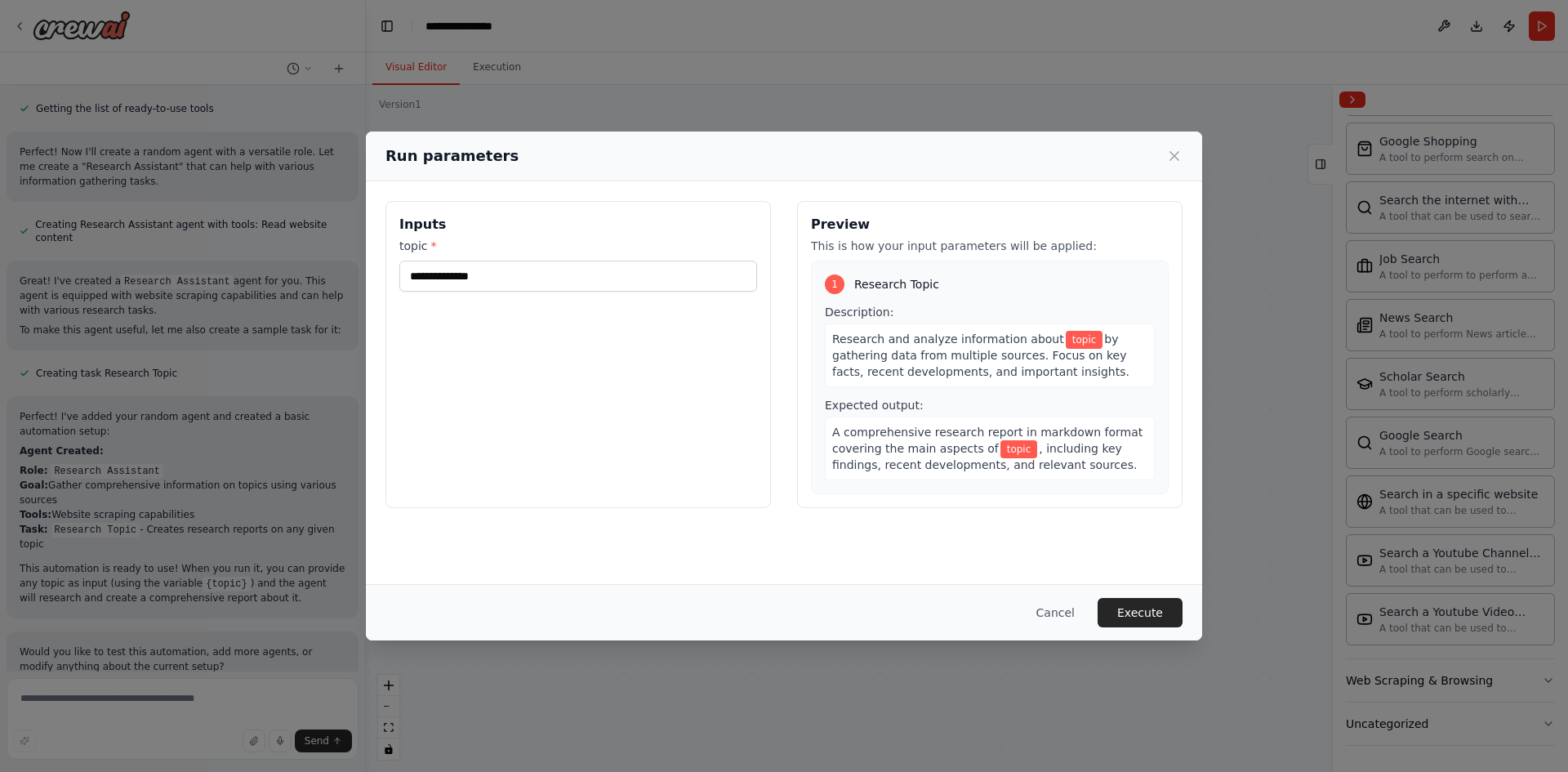
click at [635, 238] on label "topic *" at bounding box center [579, 246] width 358 height 16
click at [635, 261] on input "topic *" at bounding box center [579, 276] width 358 height 31
click at [607, 271] on input "topic *" at bounding box center [579, 276] width 358 height 31
click at [606, 274] on input "topic *" at bounding box center [579, 276] width 358 height 31
click at [905, 91] on div "Run parameters Inputs topic * Preview This is how your input parameters will be…" at bounding box center [784, 386] width 1568 height 772
